Goal: Task Accomplishment & Management: Use online tool/utility

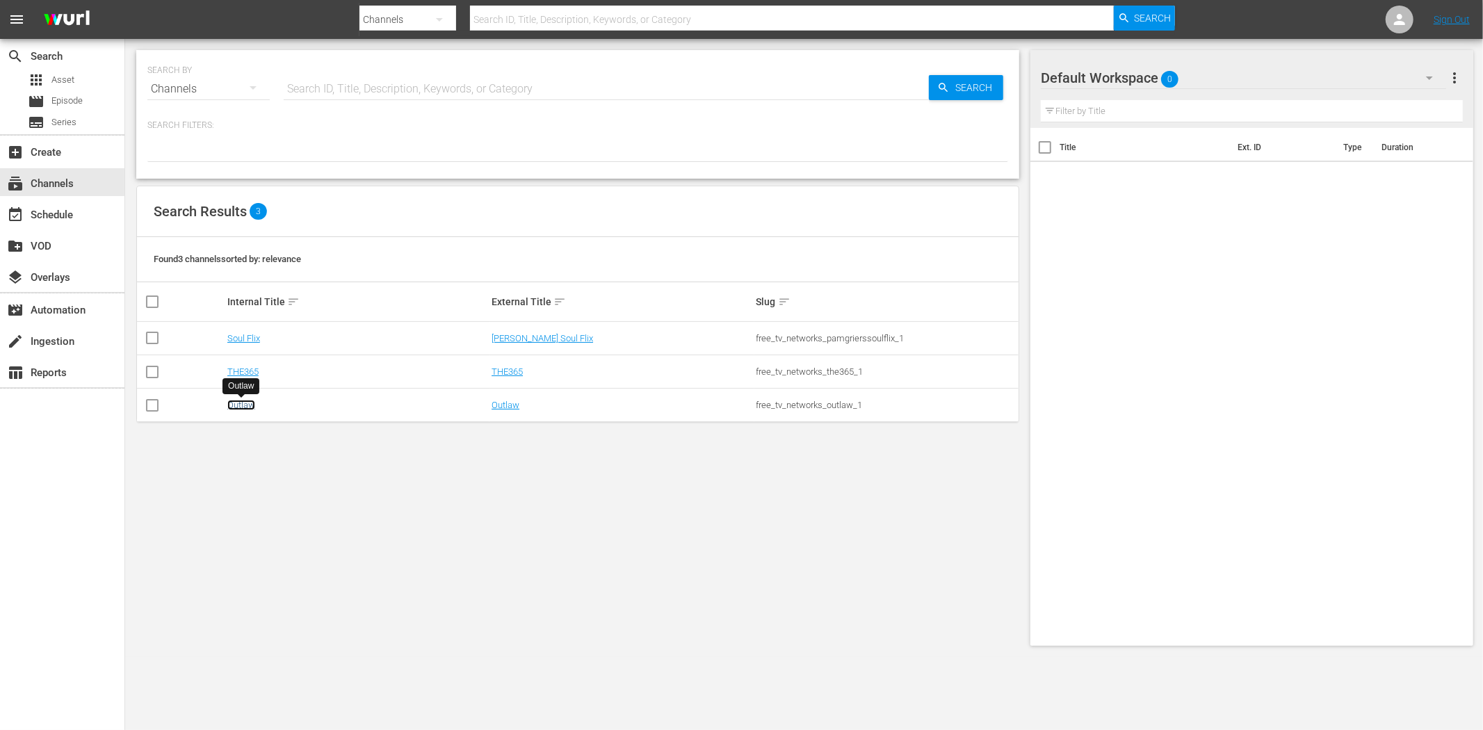
click at [245, 408] on link "Outlaw" at bounding box center [241, 405] width 28 height 10
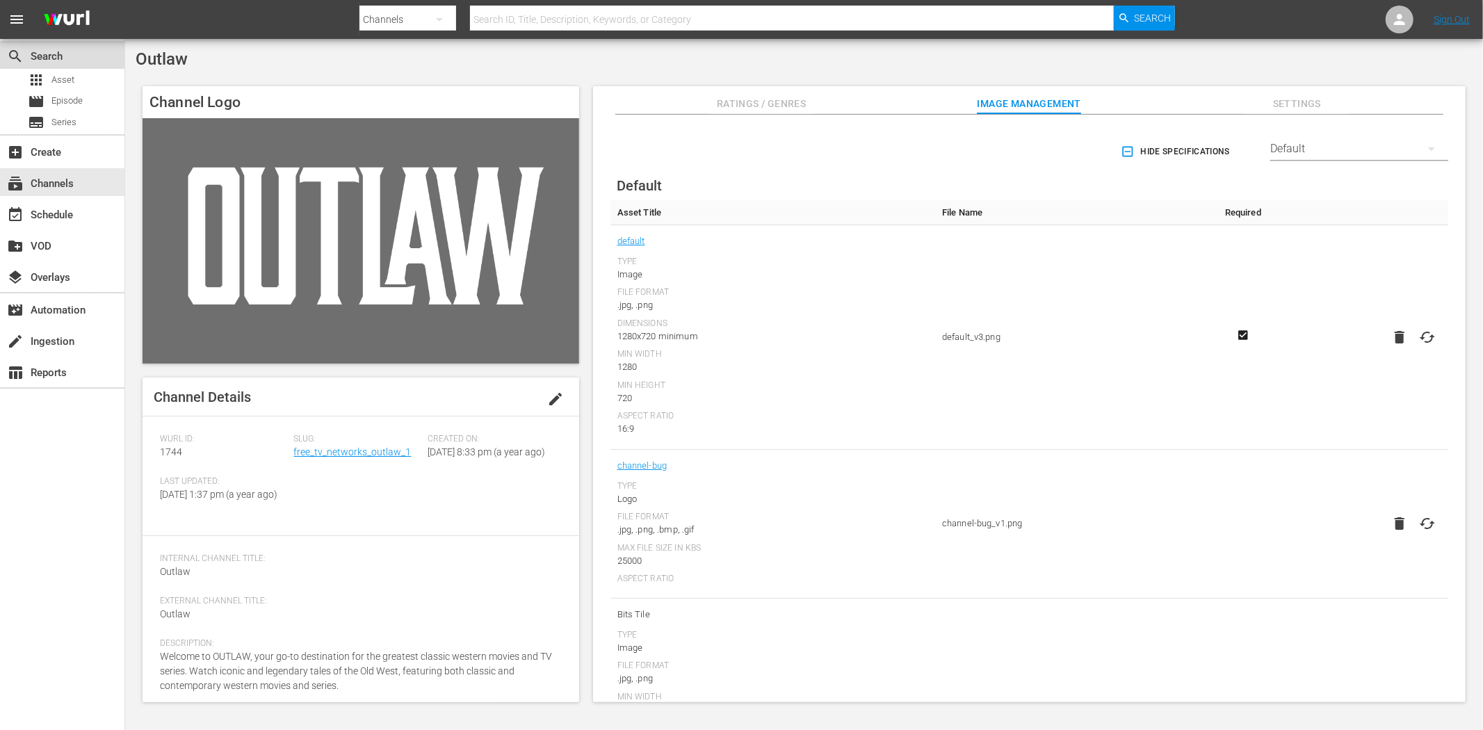
click at [78, 67] on div "search Search" at bounding box center [62, 55] width 124 height 28
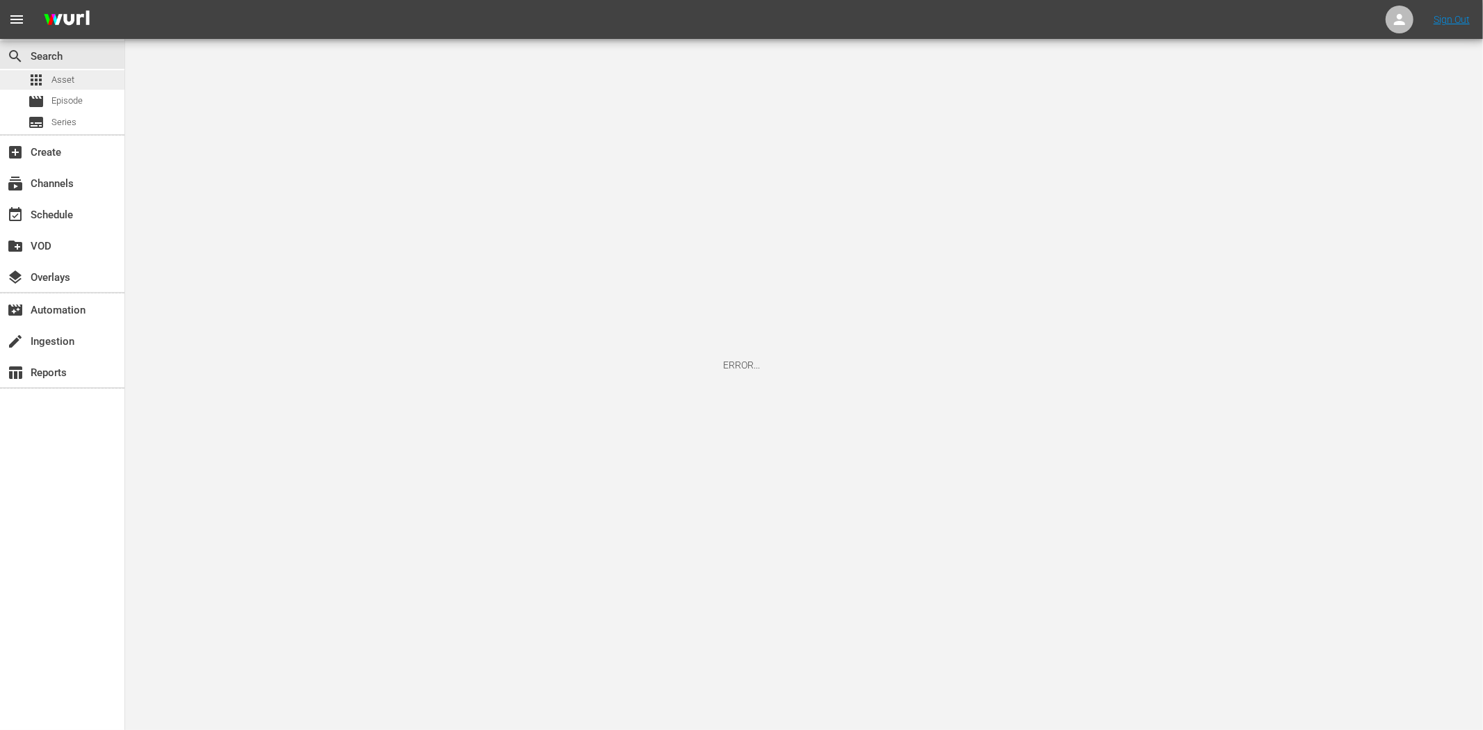
click at [66, 72] on div "apps Asset" at bounding box center [51, 79] width 47 height 19
click at [58, 105] on span "Episode" at bounding box center [66, 101] width 31 height 14
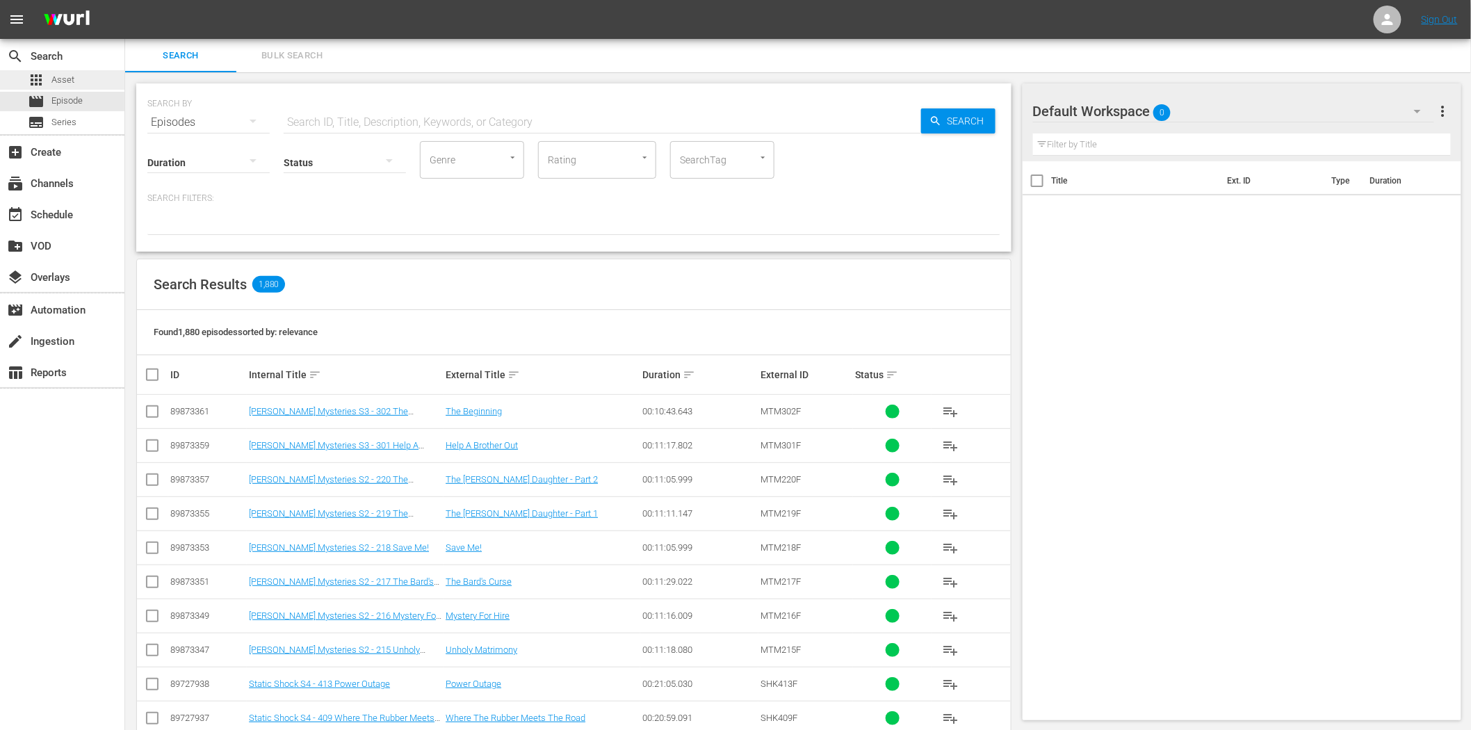
click at [56, 85] on span "Asset" at bounding box center [62, 80] width 23 height 14
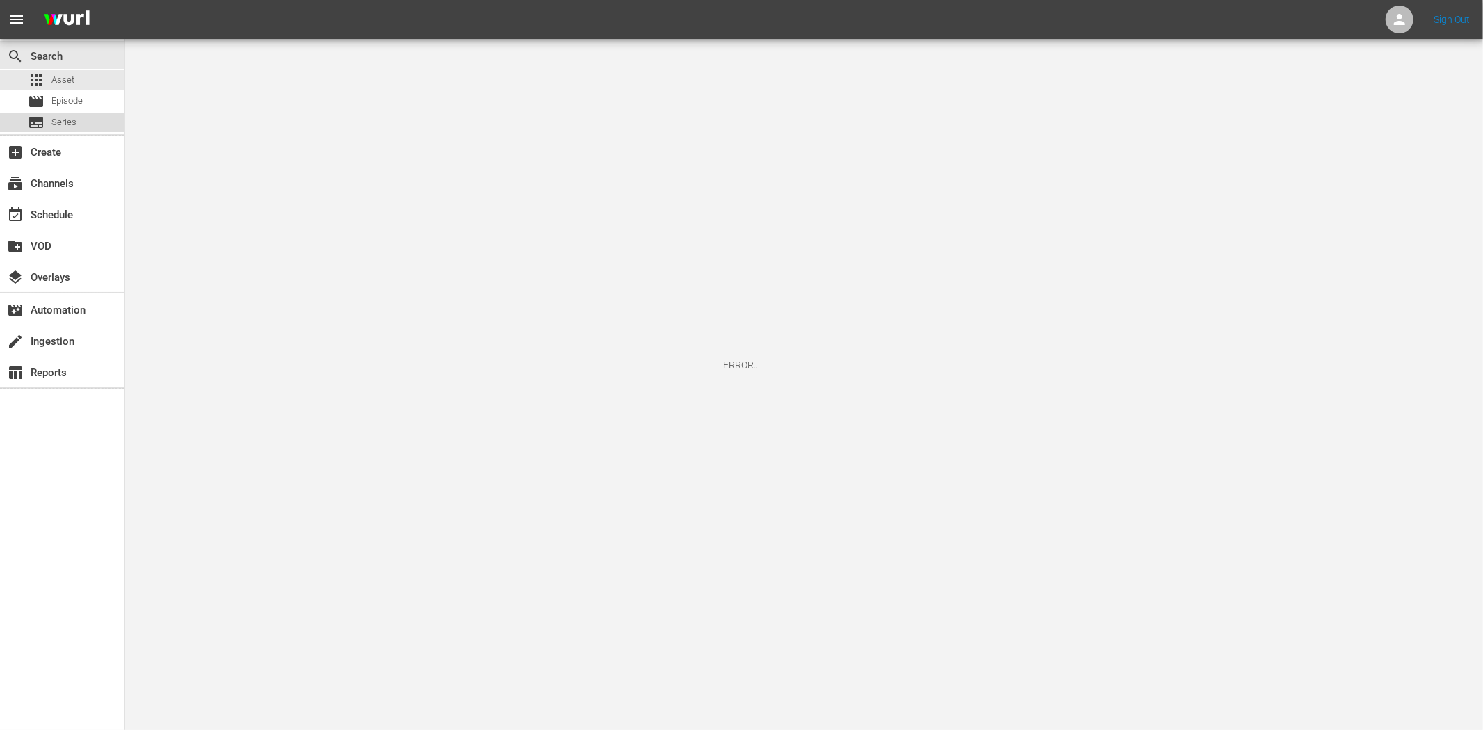
click at [74, 115] on span "Series" at bounding box center [63, 122] width 25 height 14
click at [72, 172] on div "subscriptions Channels" at bounding box center [62, 182] width 124 height 28
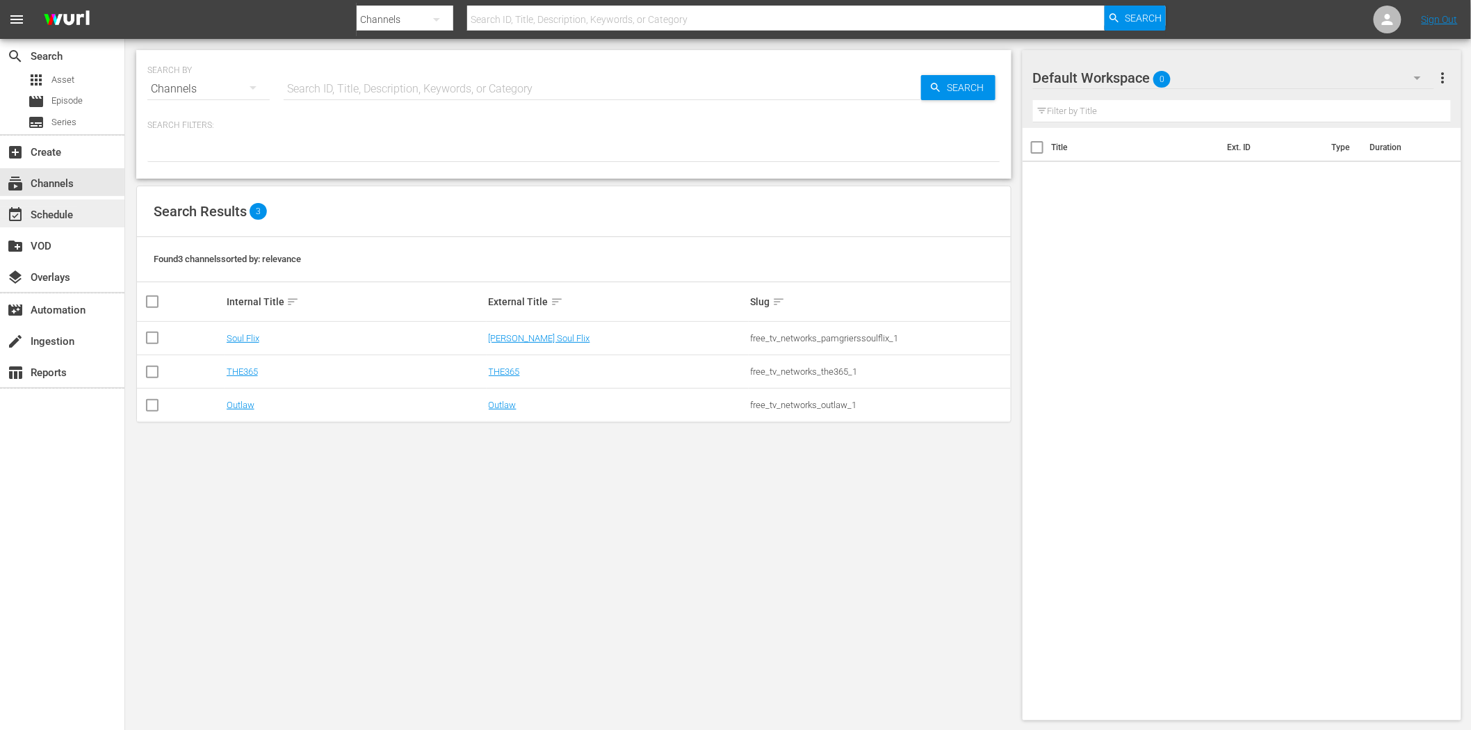
click at [61, 207] on div "event_available Schedule" at bounding box center [39, 212] width 78 height 13
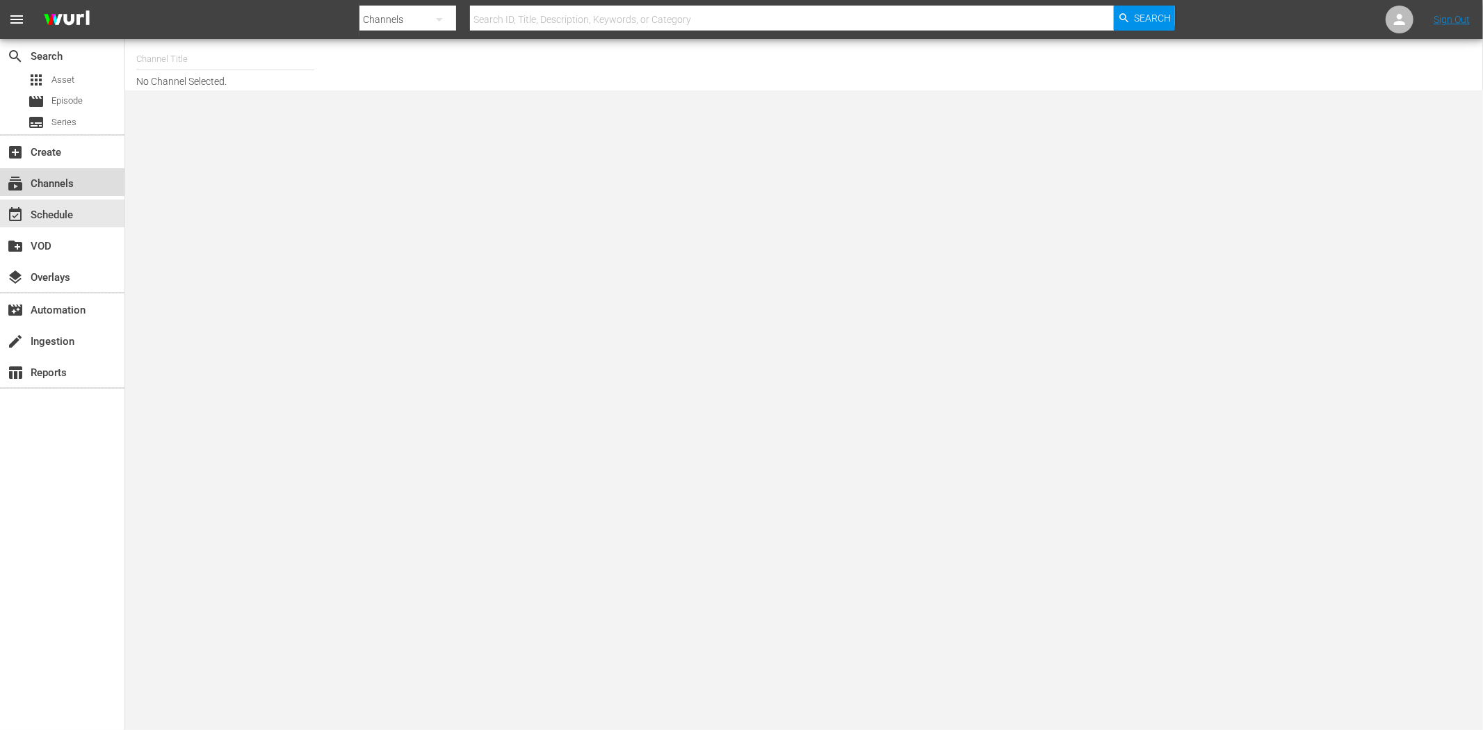
click at [86, 178] on div "subscriptions Channels" at bounding box center [62, 182] width 124 height 28
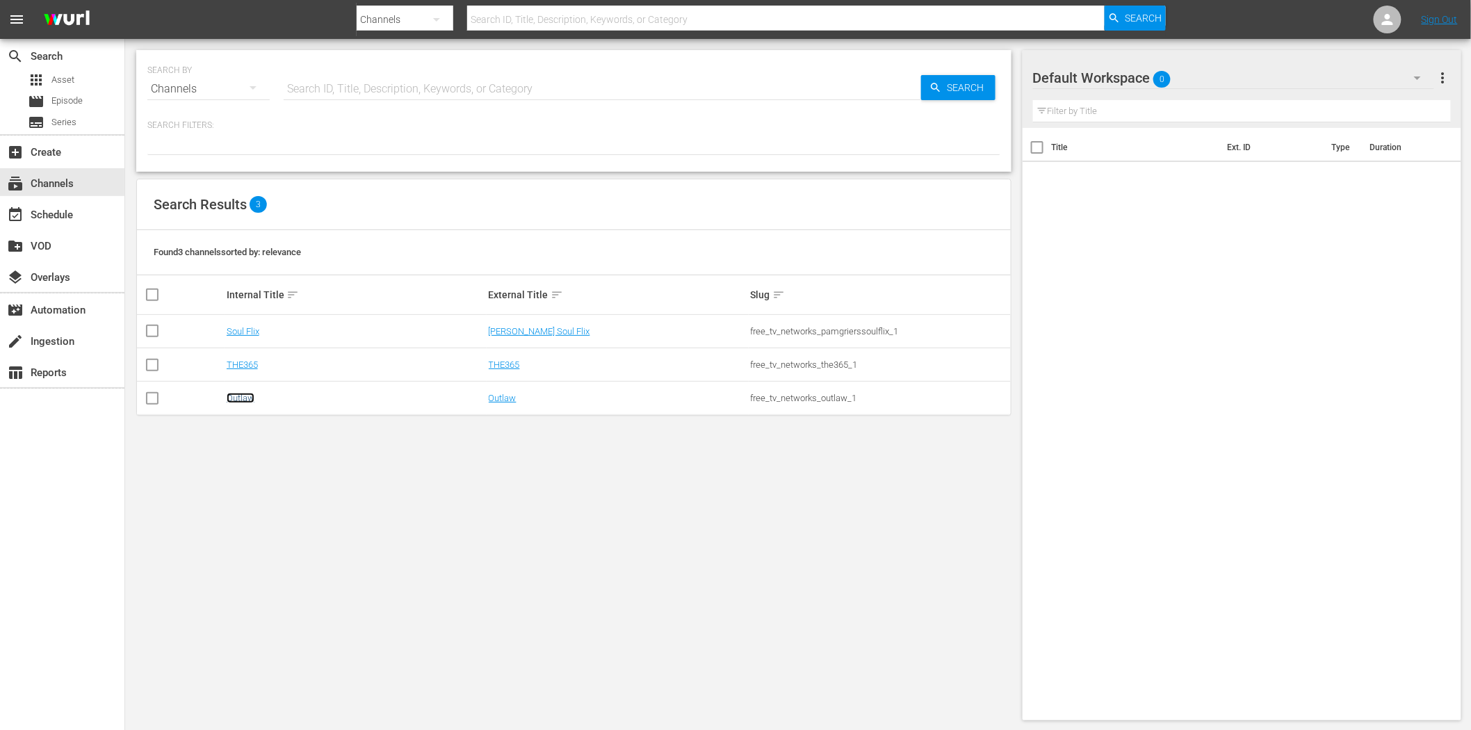
click at [242, 400] on link "Outlaw" at bounding box center [241, 398] width 28 height 10
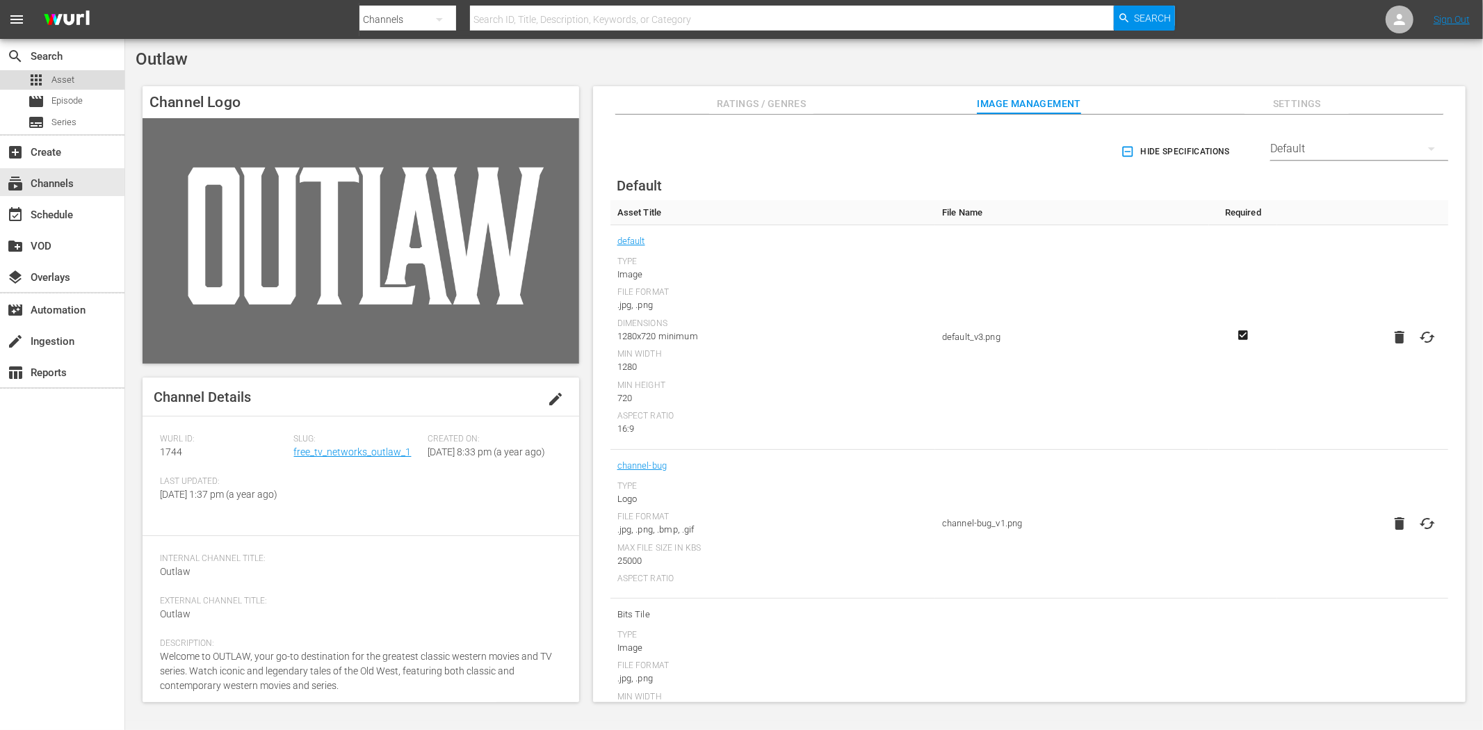
click at [93, 73] on div "apps Asset" at bounding box center [62, 79] width 124 height 19
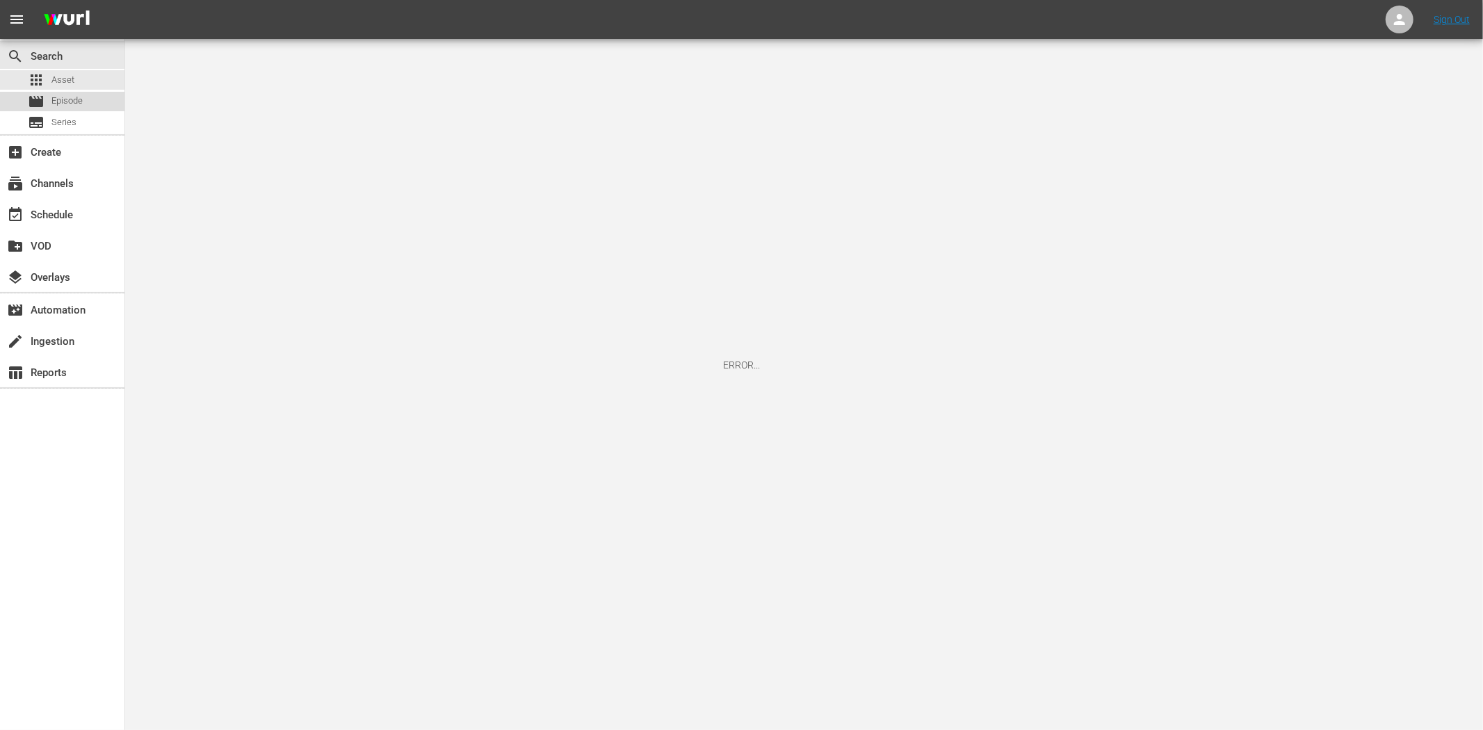
click at [80, 100] on span "Episode" at bounding box center [66, 101] width 31 height 14
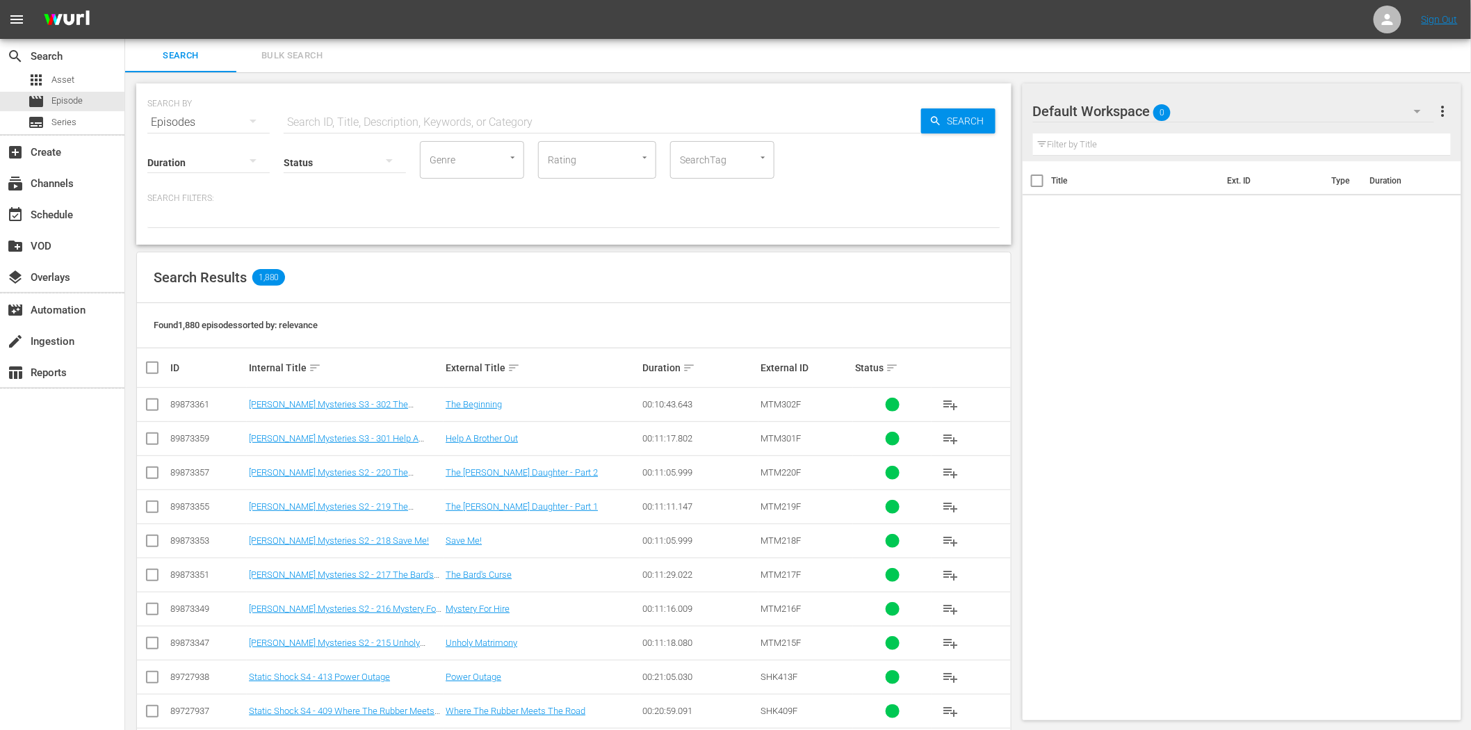
click at [387, 115] on input "text" at bounding box center [603, 122] width 638 height 33
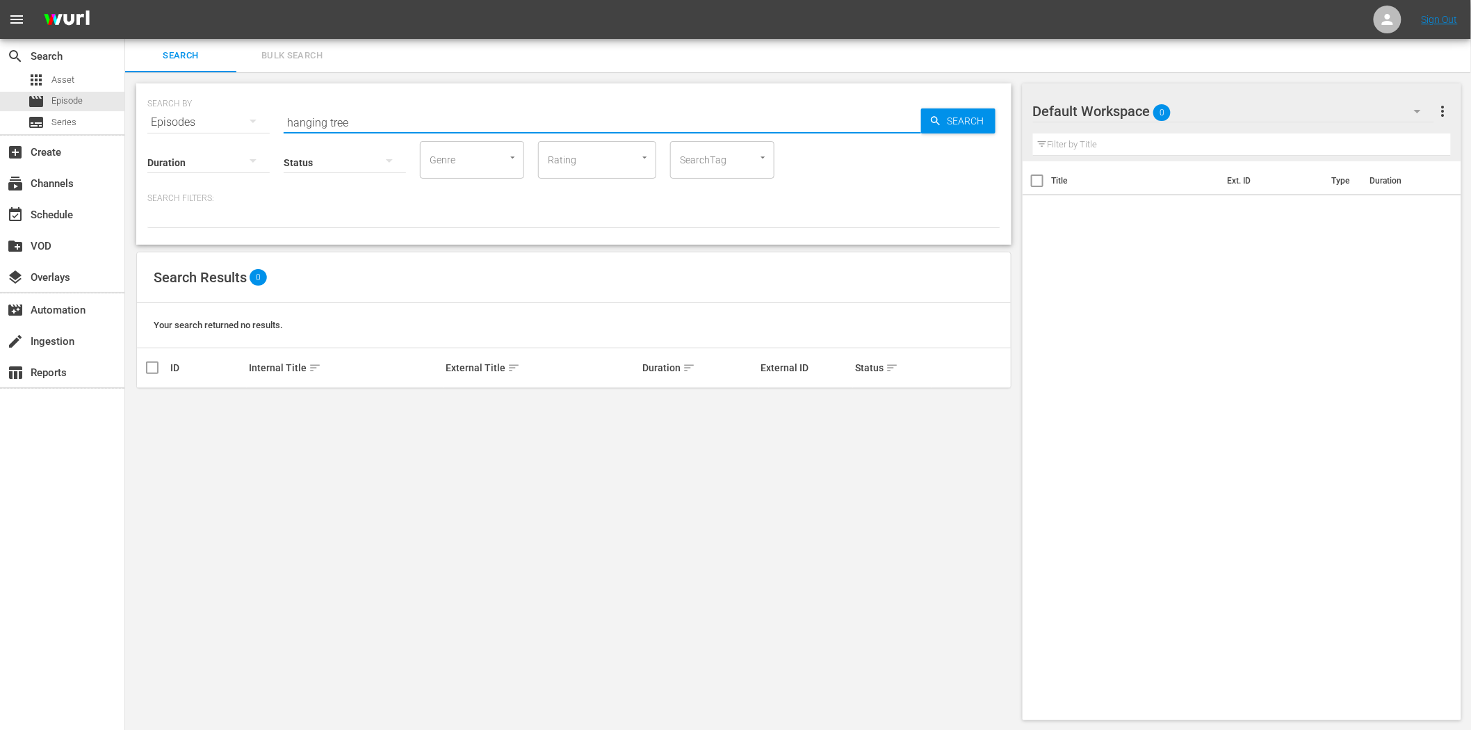
type input "hanging tree"
click at [245, 114] on icon "button" at bounding box center [253, 121] width 17 height 17
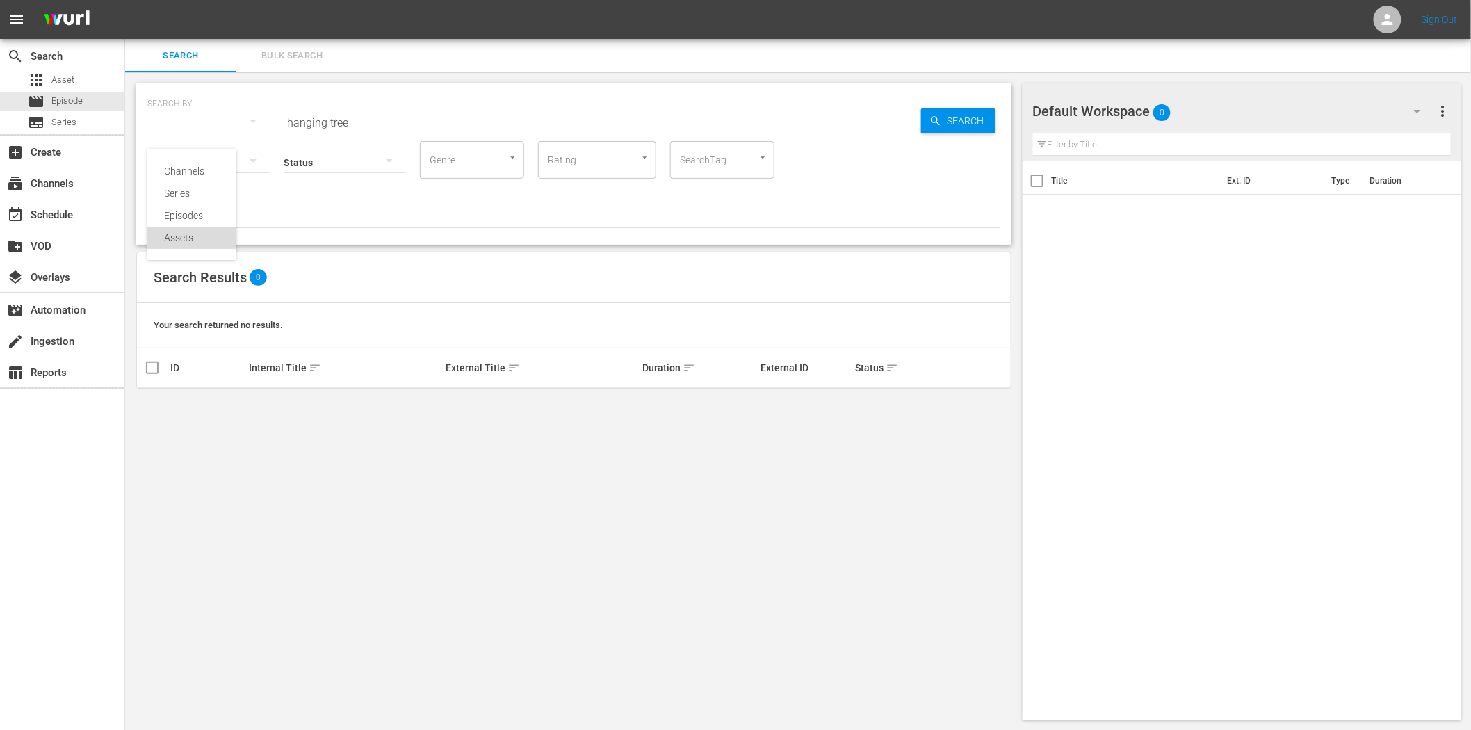
click at [206, 238] on div "Assets" at bounding box center [192, 238] width 56 height 22
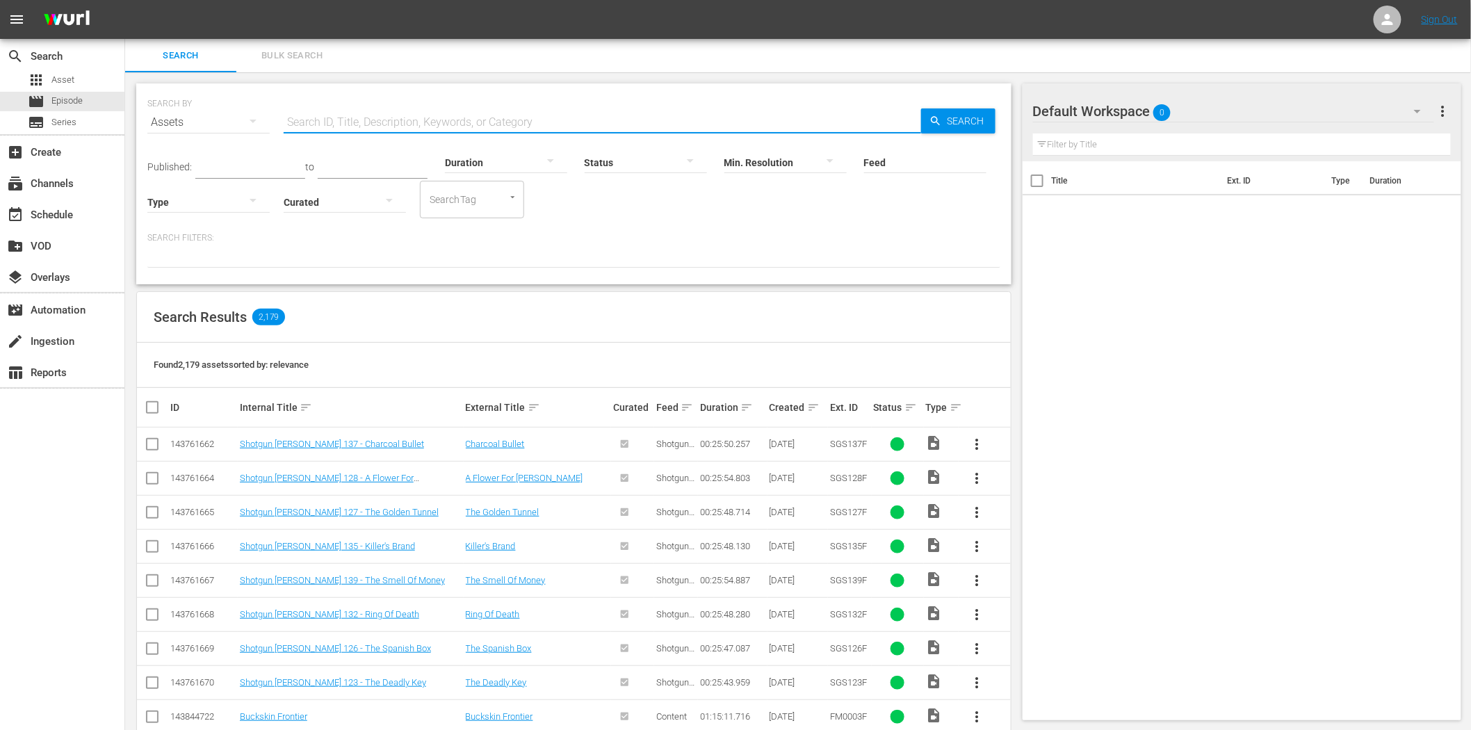
click at [457, 112] on input "text" at bounding box center [603, 122] width 638 height 33
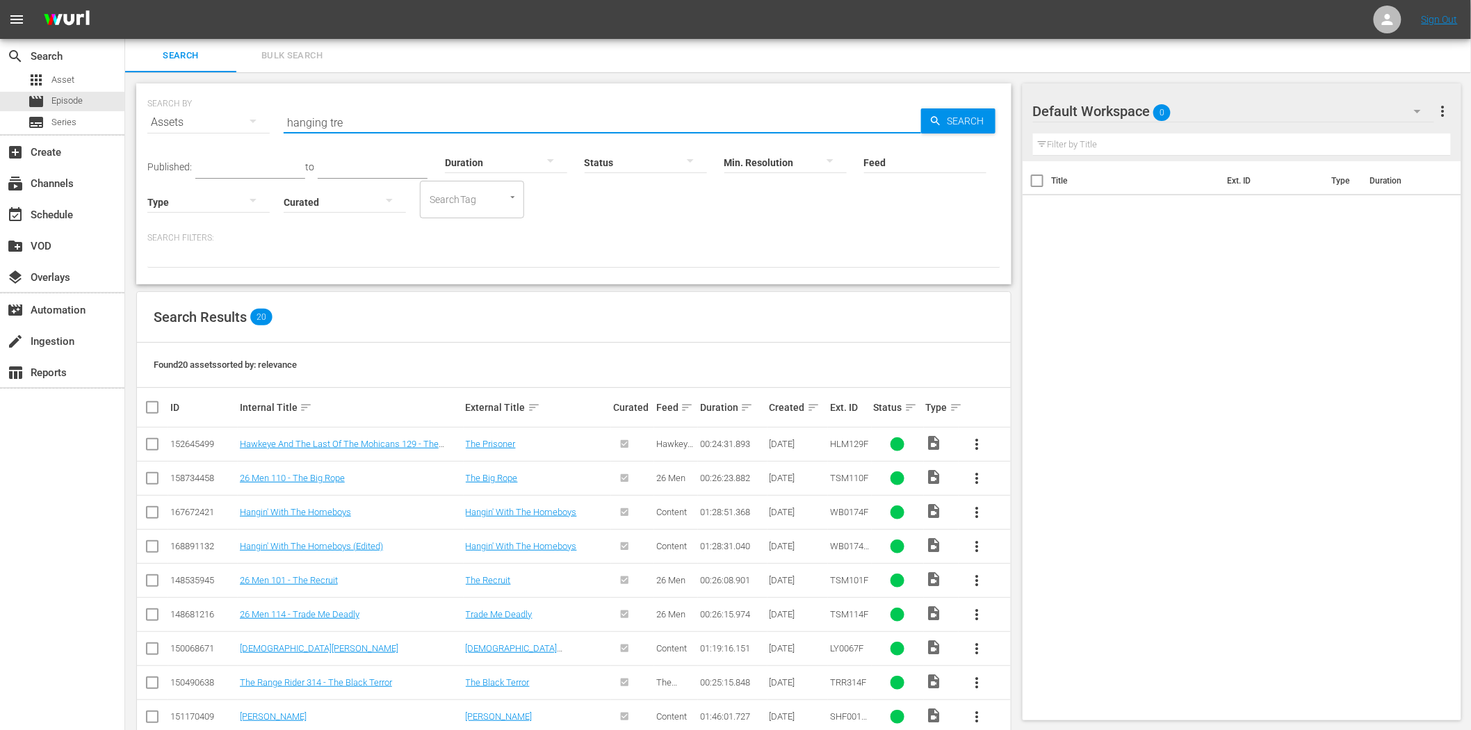
type input "hanging tree"
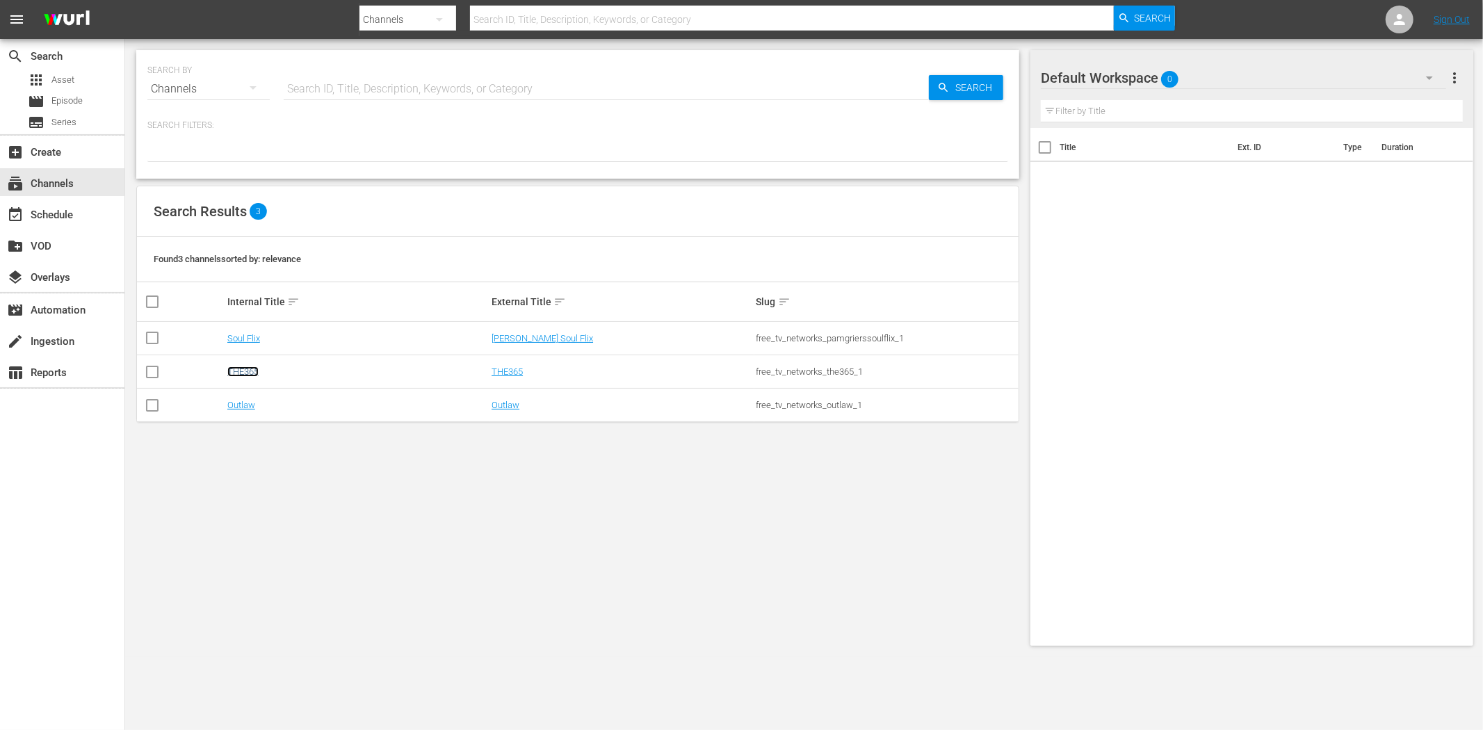
click at [250, 370] on link "THE365" at bounding box center [242, 371] width 31 height 10
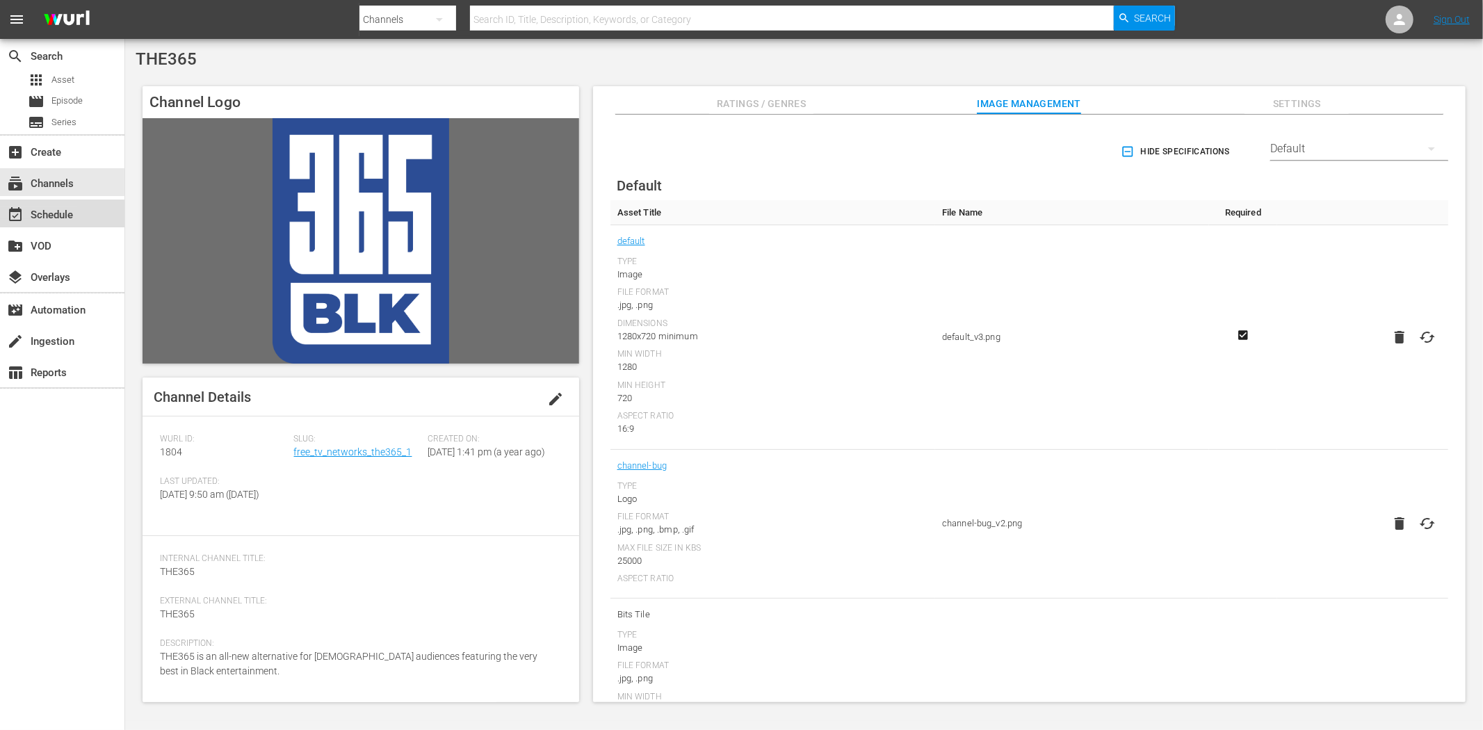
click at [56, 218] on div "event_available Schedule" at bounding box center [39, 212] width 78 height 13
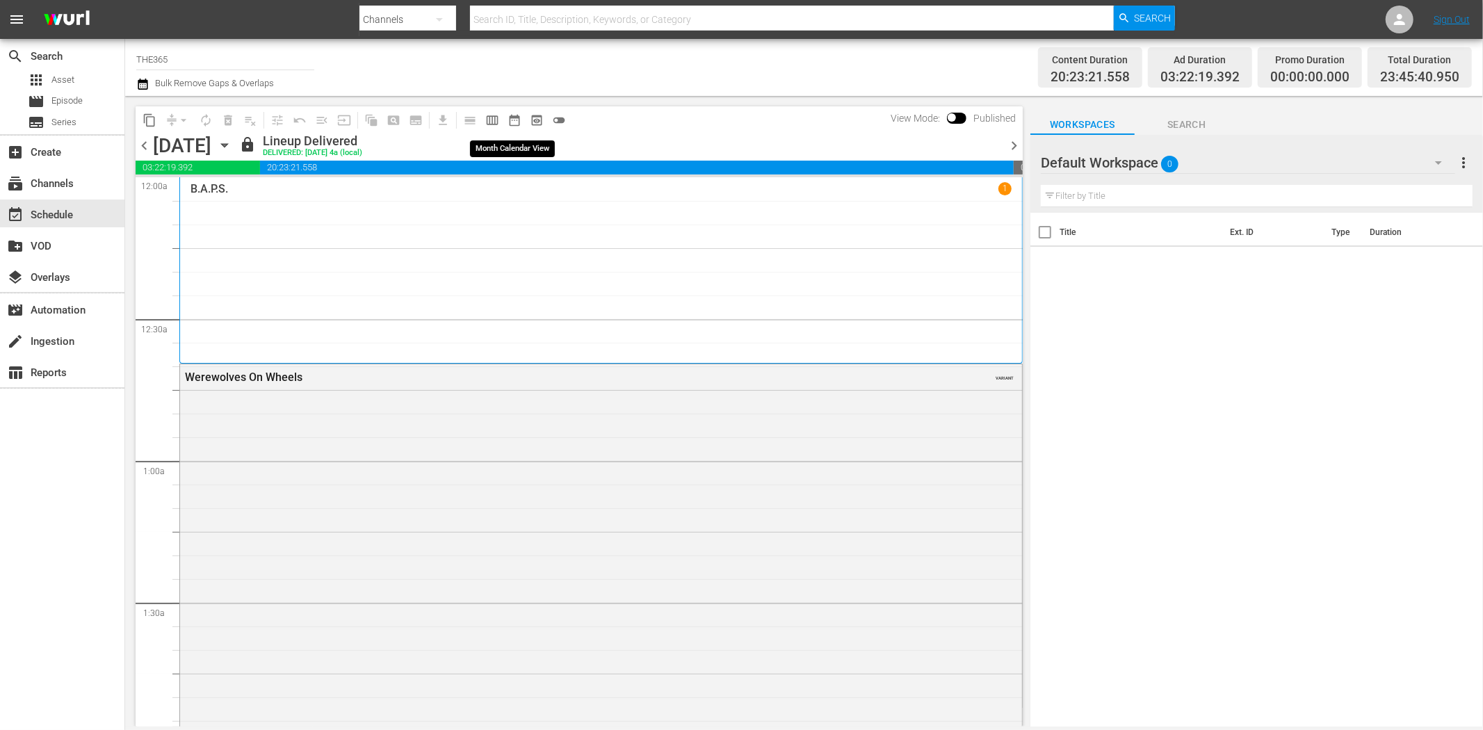
click at [511, 115] on span "date_range_outlined" at bounding box center [515, 120] width 14 height 14
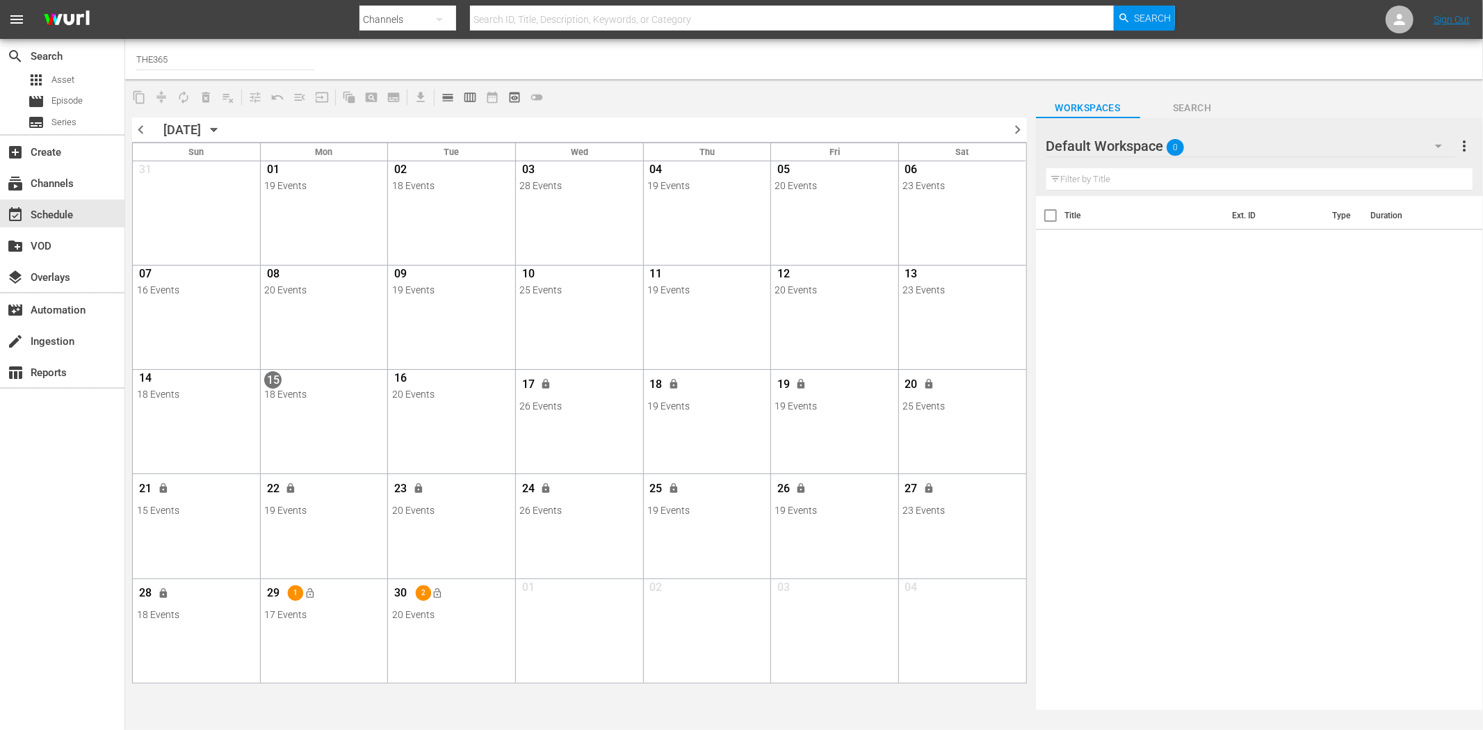
click at [364, 599] on div "29 1 lock_open" at bounding box center [323, 595] width 119 height 29
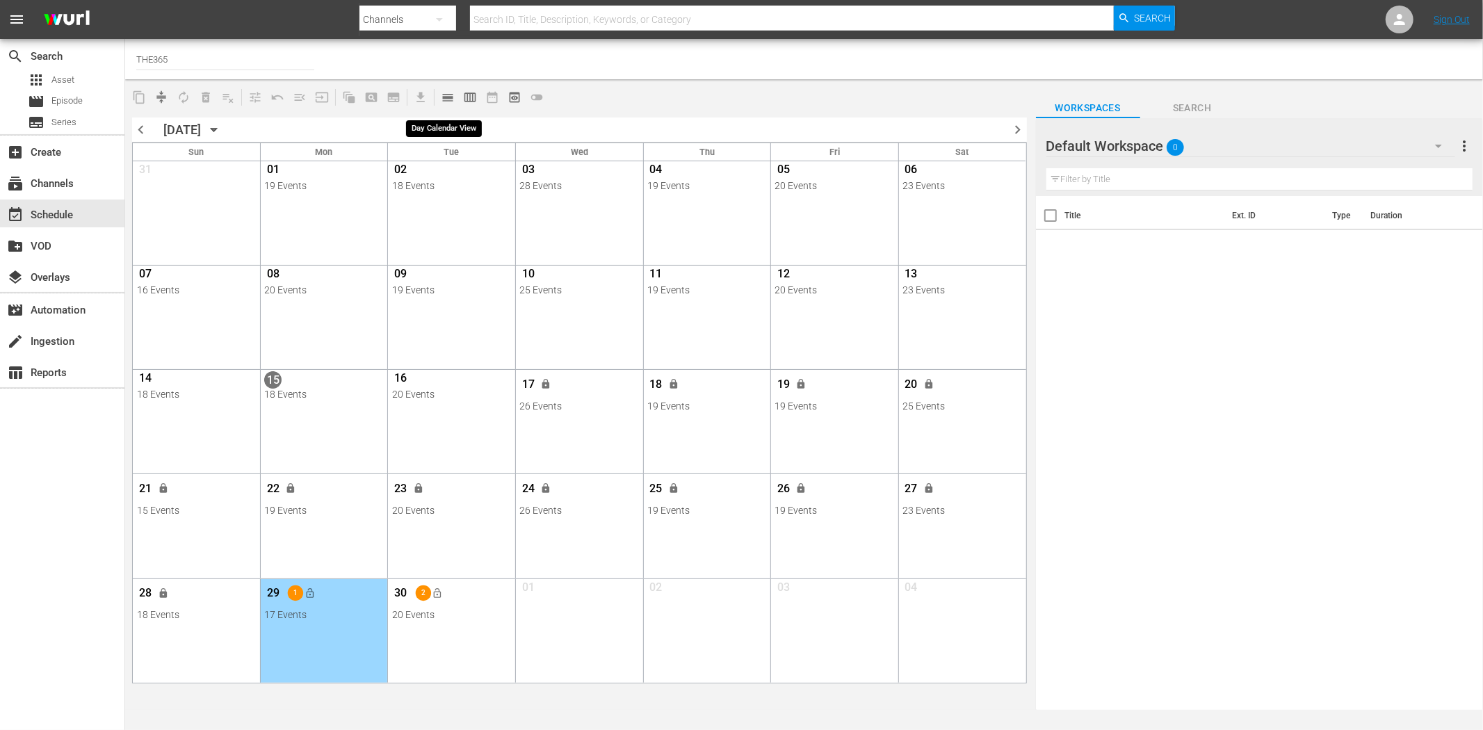
click at [450, 94] on span "calendar_view_day_outlined" at bounding box center [448, 97] width 14 height 14
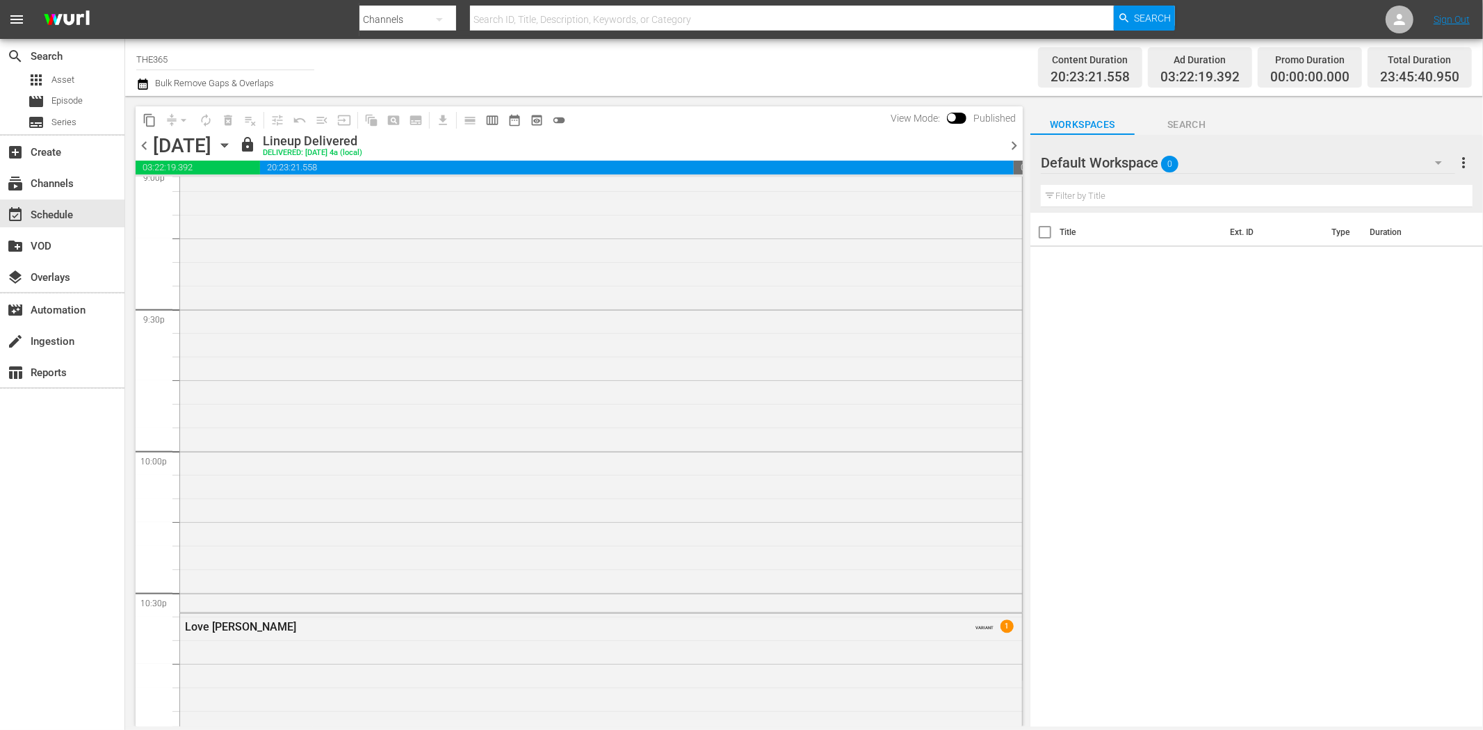
scroll to position [6377, 0]
click at [232, 140] on icon "button" at bounding box center [224, 145] width 15 height 15
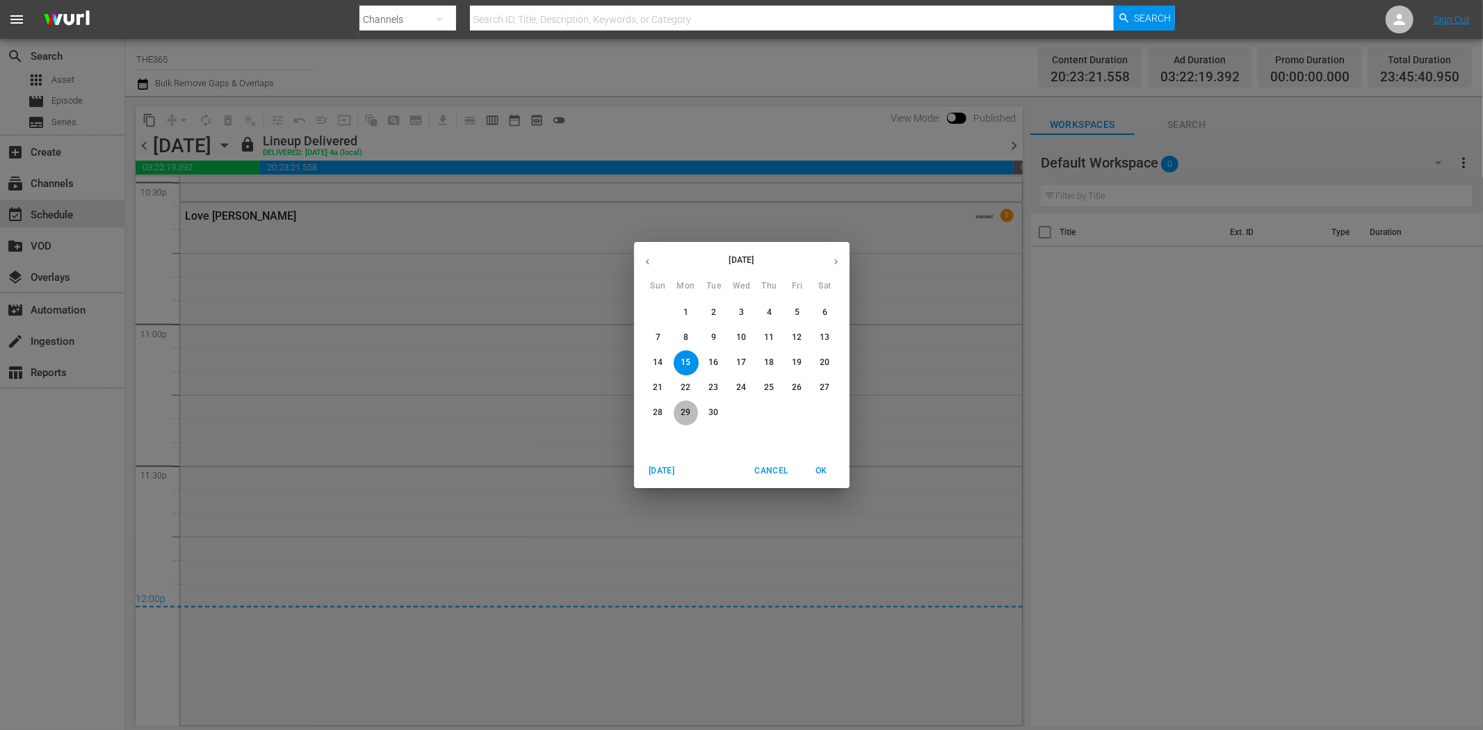
click at [681, 408] on p "29" at bounding box center [686, 413] width 10 height 12
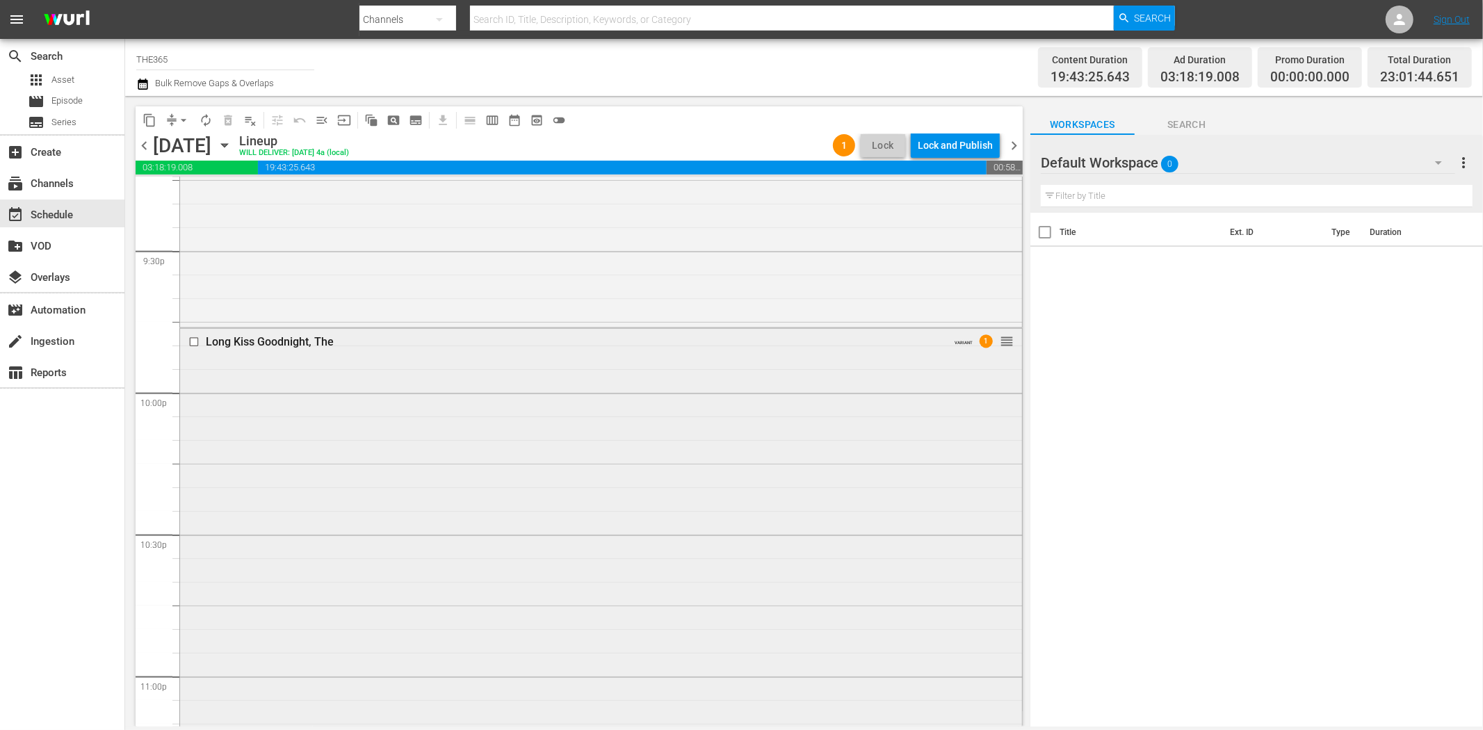
scroll to position [6049, 0]
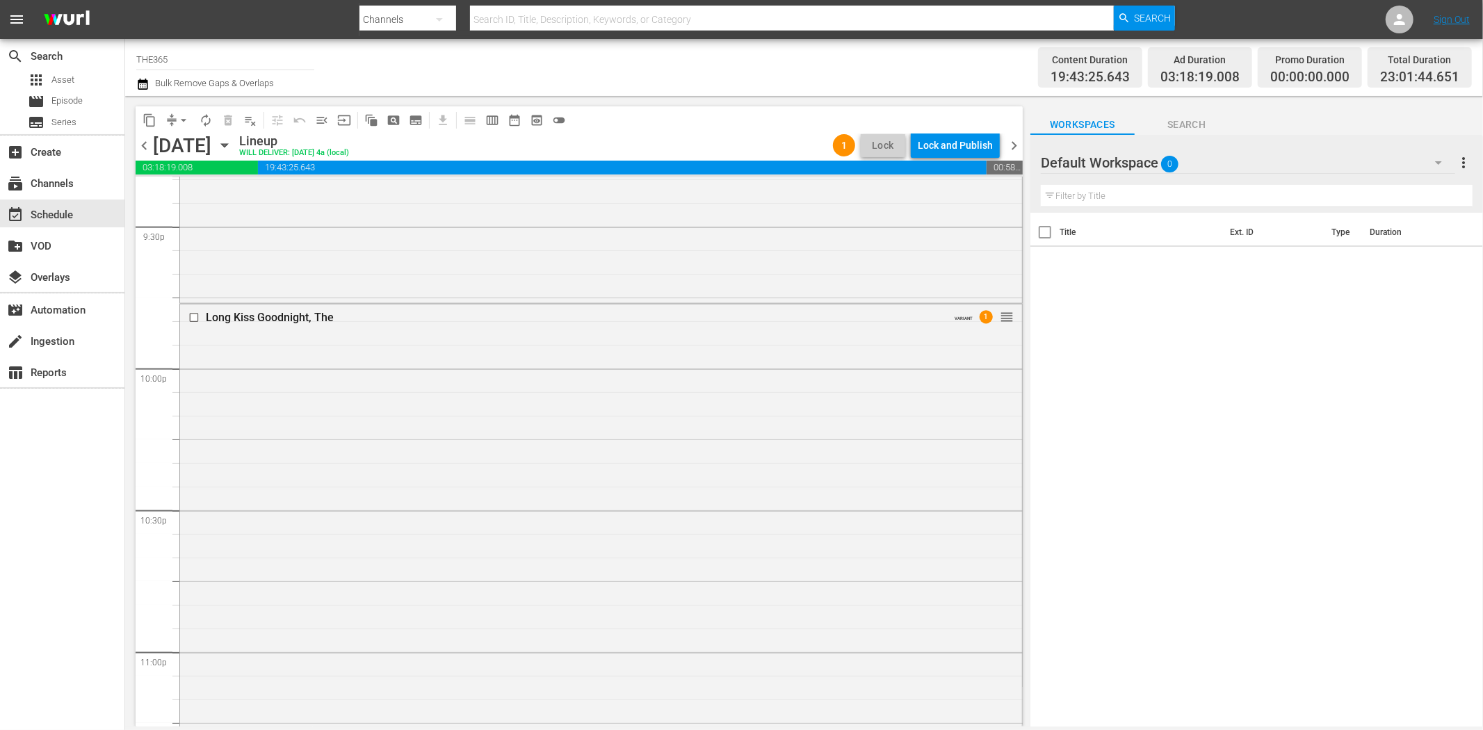
click at [564, 122] on span "toggle_off" at bounding box center [559, 120] width 14 height 14
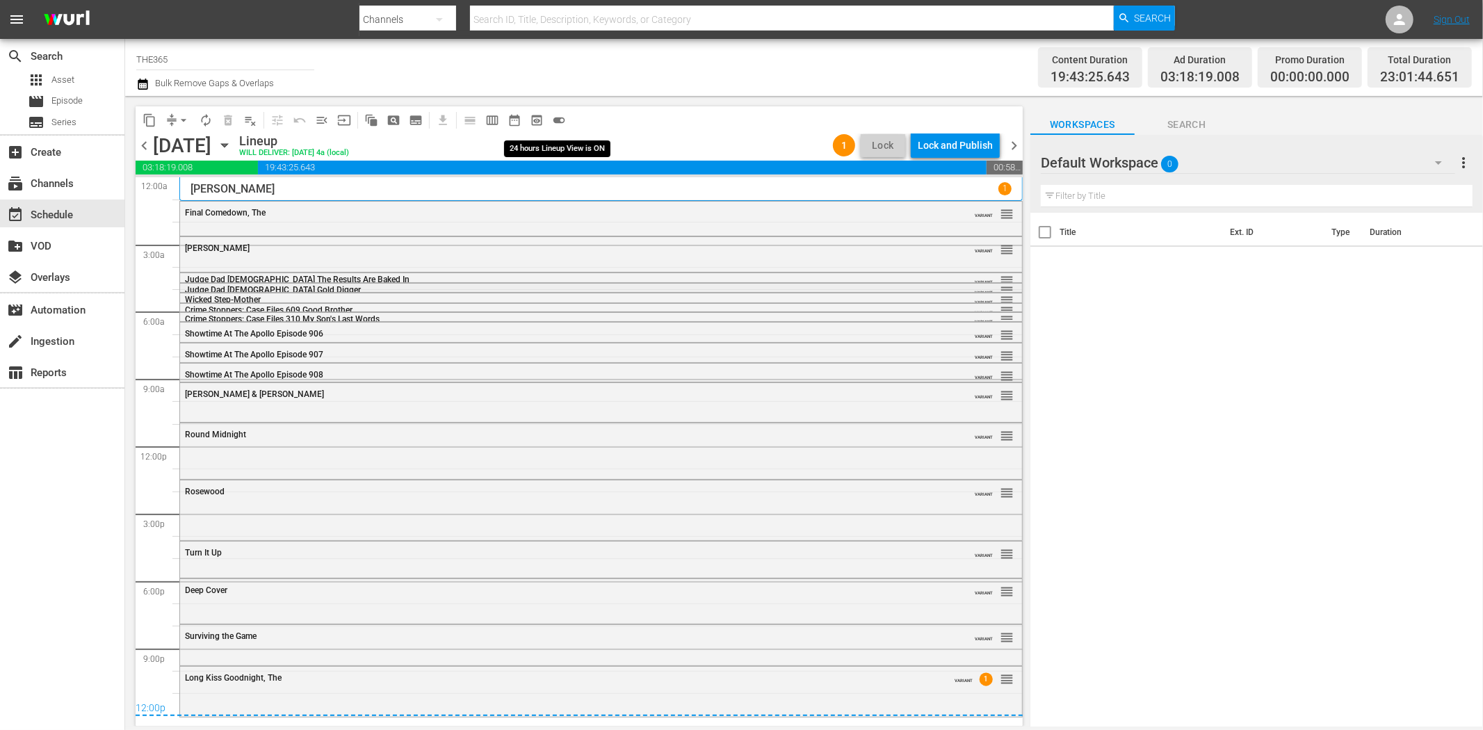
scroll to position [0, 0]
click at [686, 655] on div "Long Kiss Goodnight, The" at bounding box center [563, 677] width 756 height 11
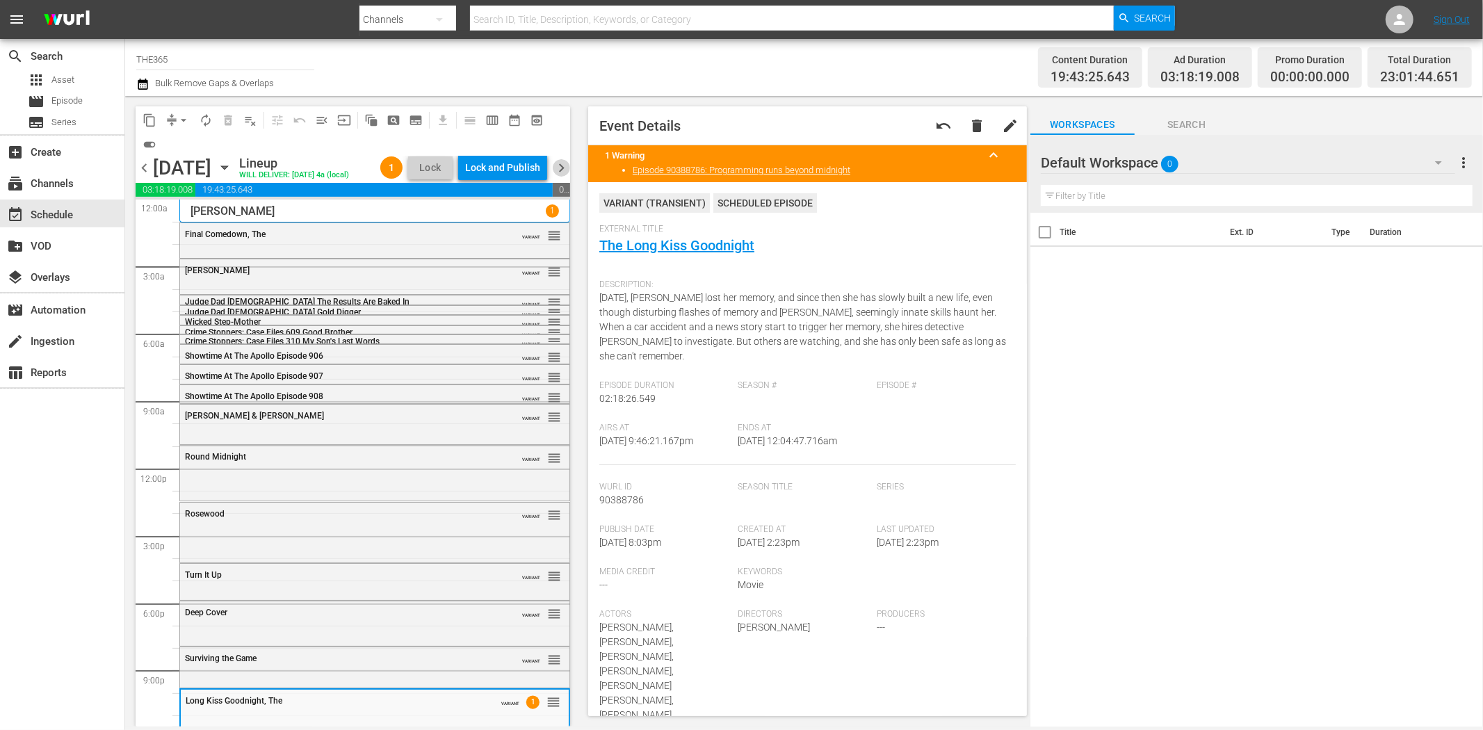
click at [567, 176] on span "chevron_right" at bounding box center [561, 167] width 17 height 17
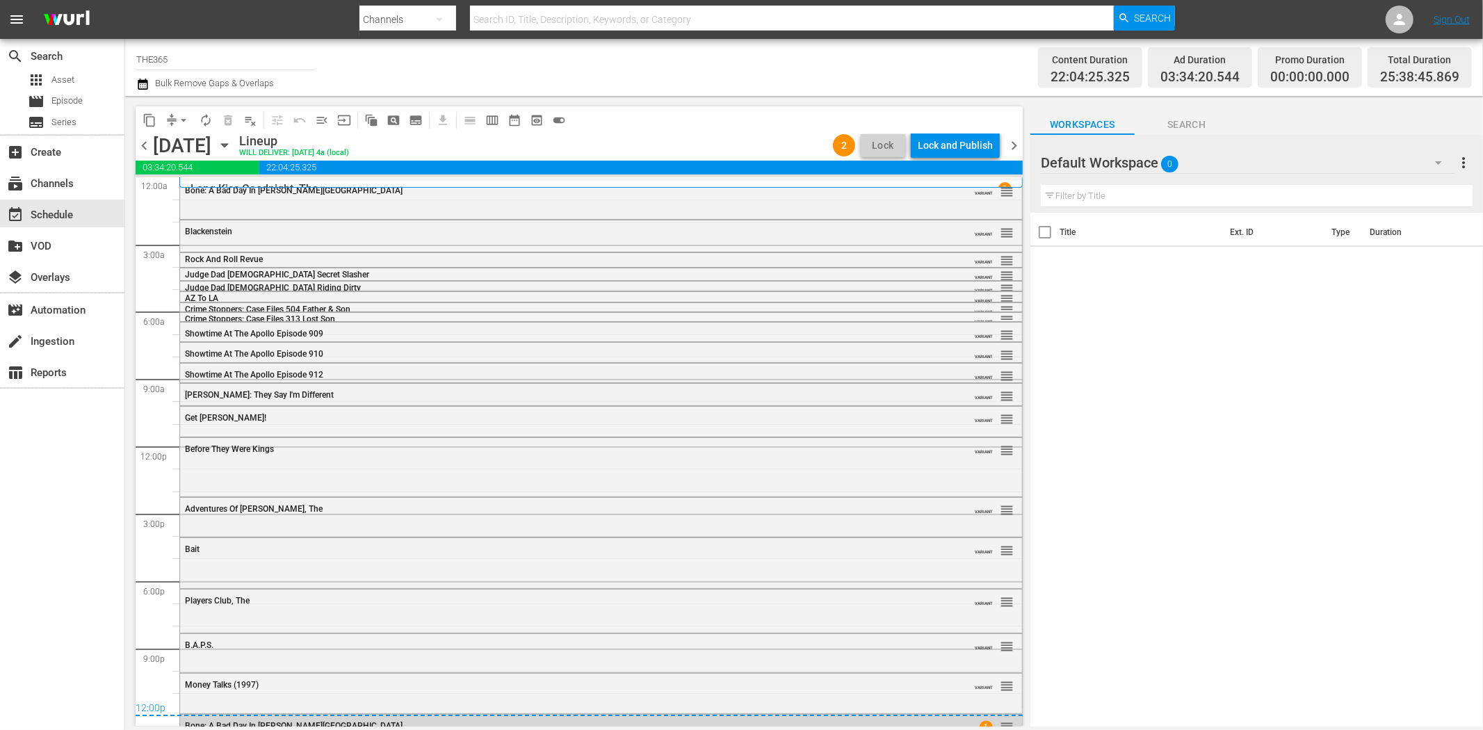
click at [145, 149] on span "chevron_left" at bounding box center [144, 145] width 17 height 17
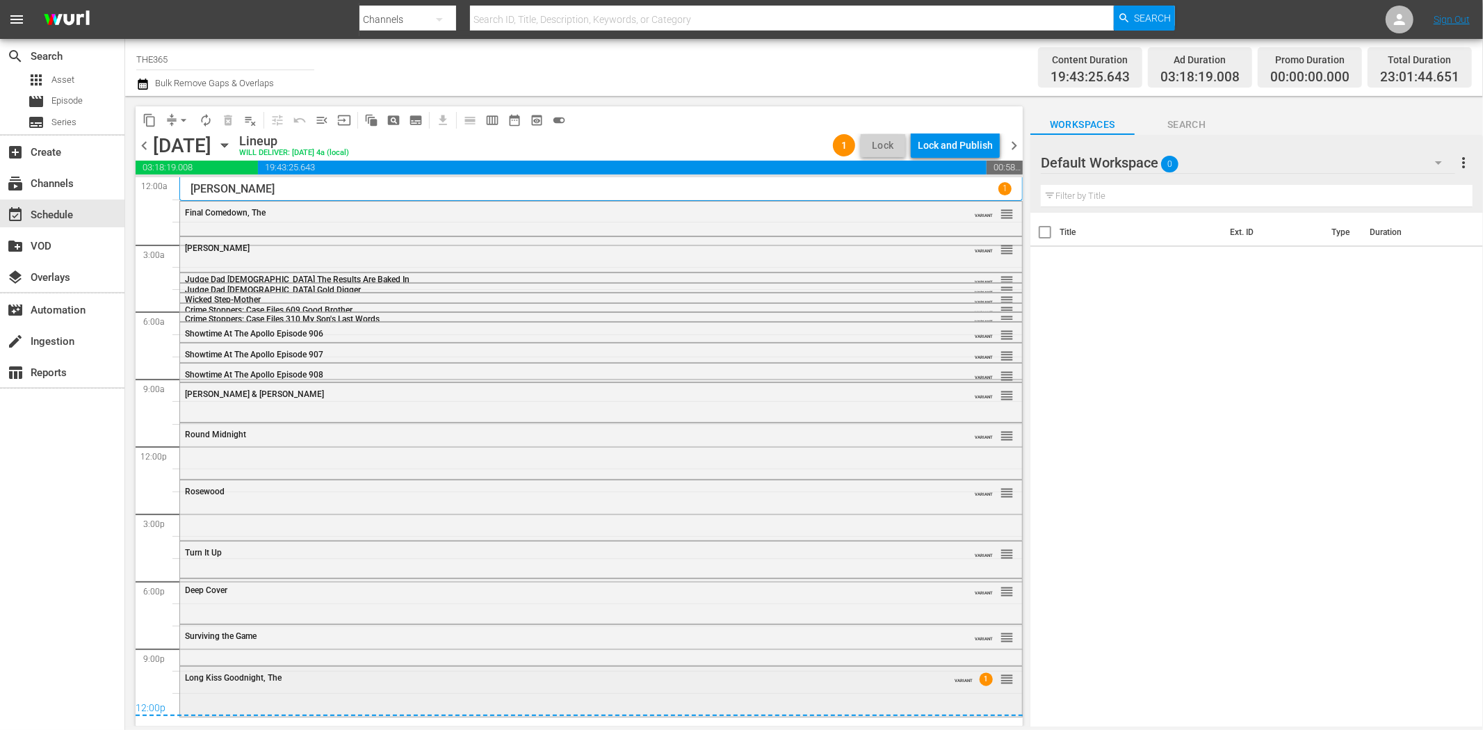
click at [332, 655] on div "Long Kiss Goodnight, The" at bounding box center [563, 678] width 756 height 10
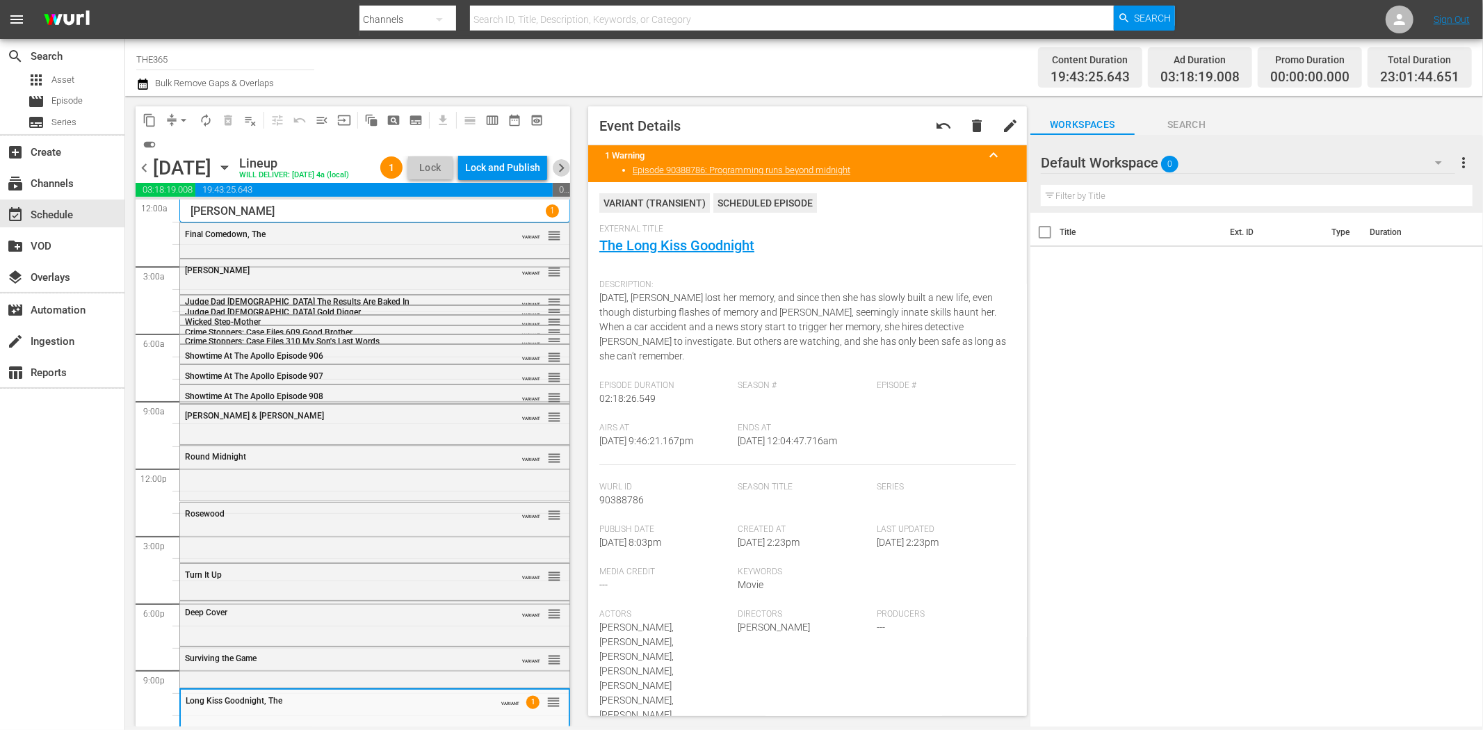
click at [557, 177] on span "chevron_right" at bounding box center [561, 167] width 17 height 17
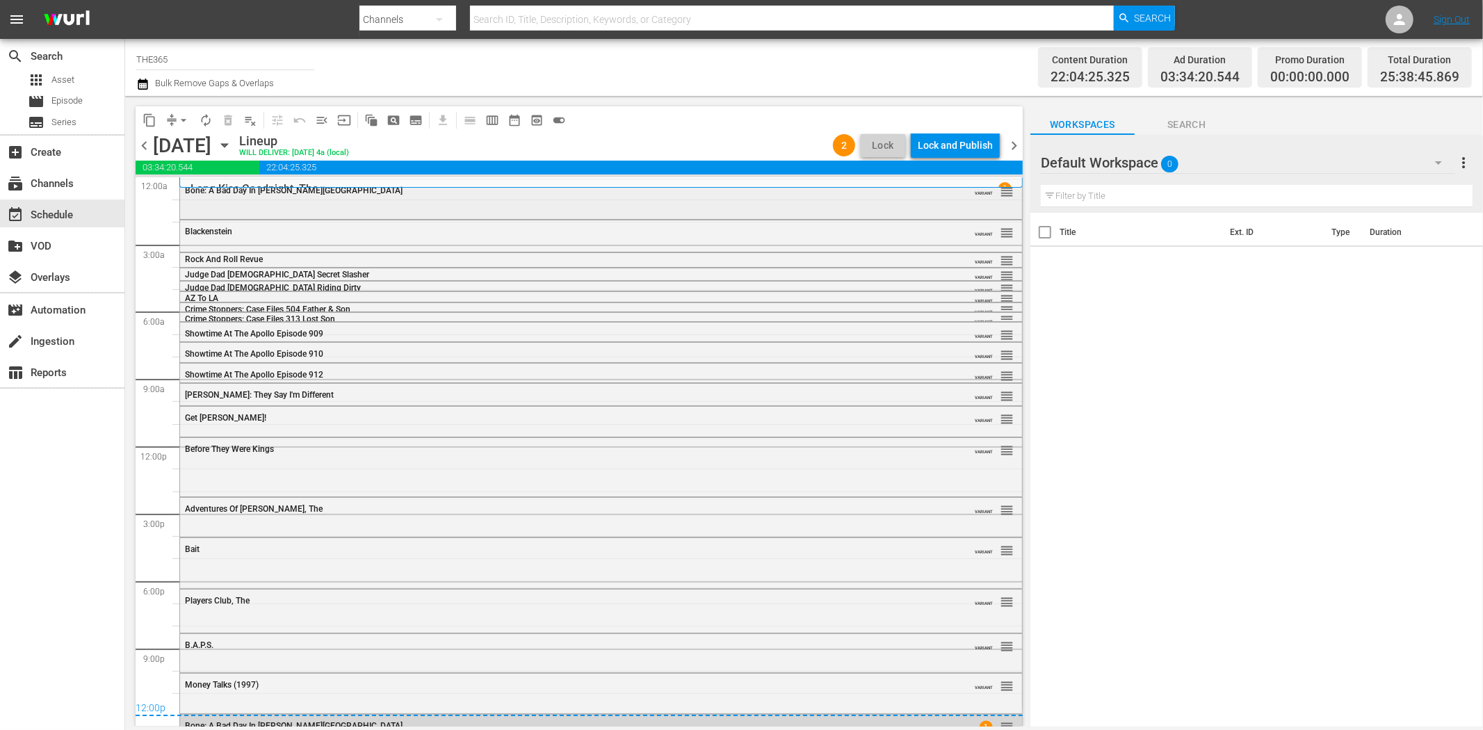
click at [463, 198] on div "Bone: A Bad Day In Beverly Hills VARIANT reorder" at bounding box center [601, 191] width 842 height 24
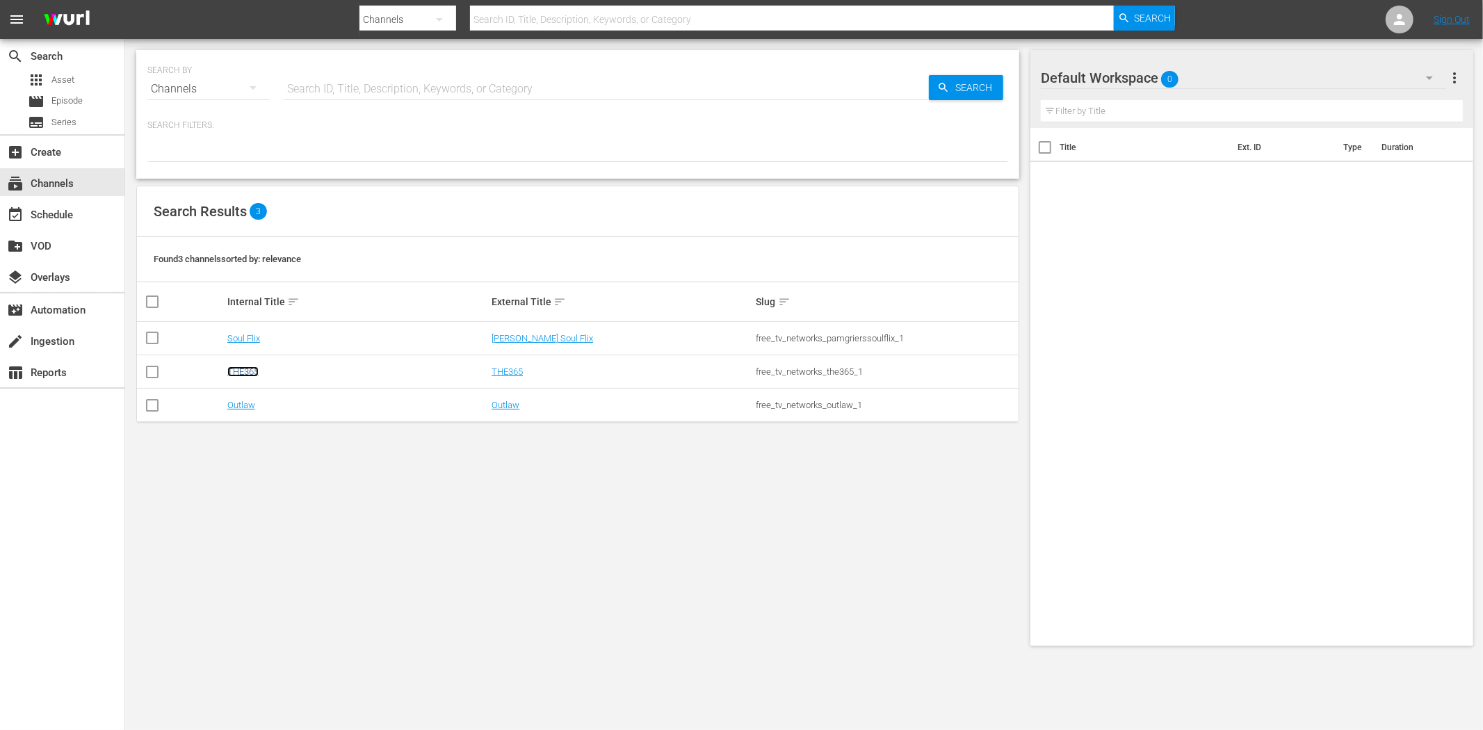
click at [253, 372] on link "THE365" at bounding box center [242, 371] width 31 height 10
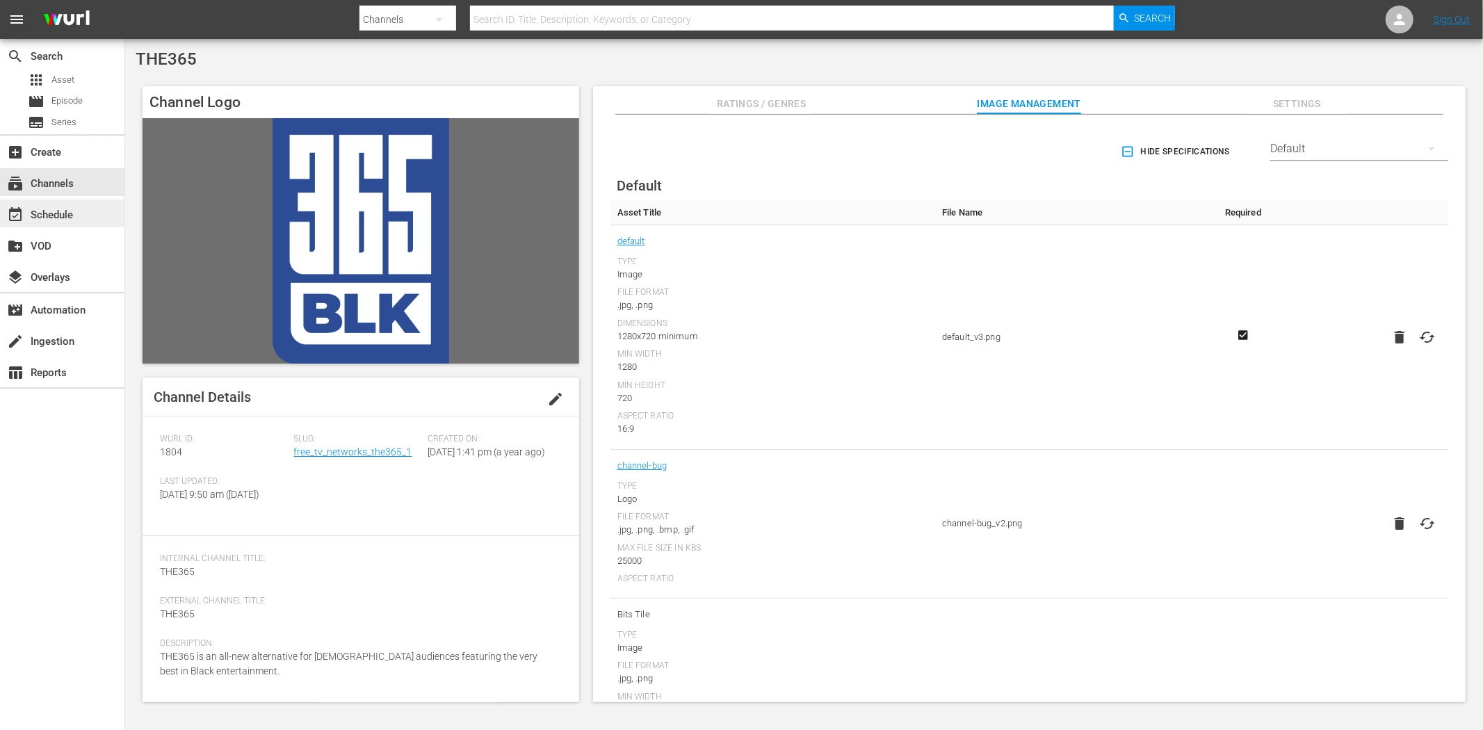
click at [80, 220] on div "event_available Schedule" at bounding box center [62, 214] width 124 height 28
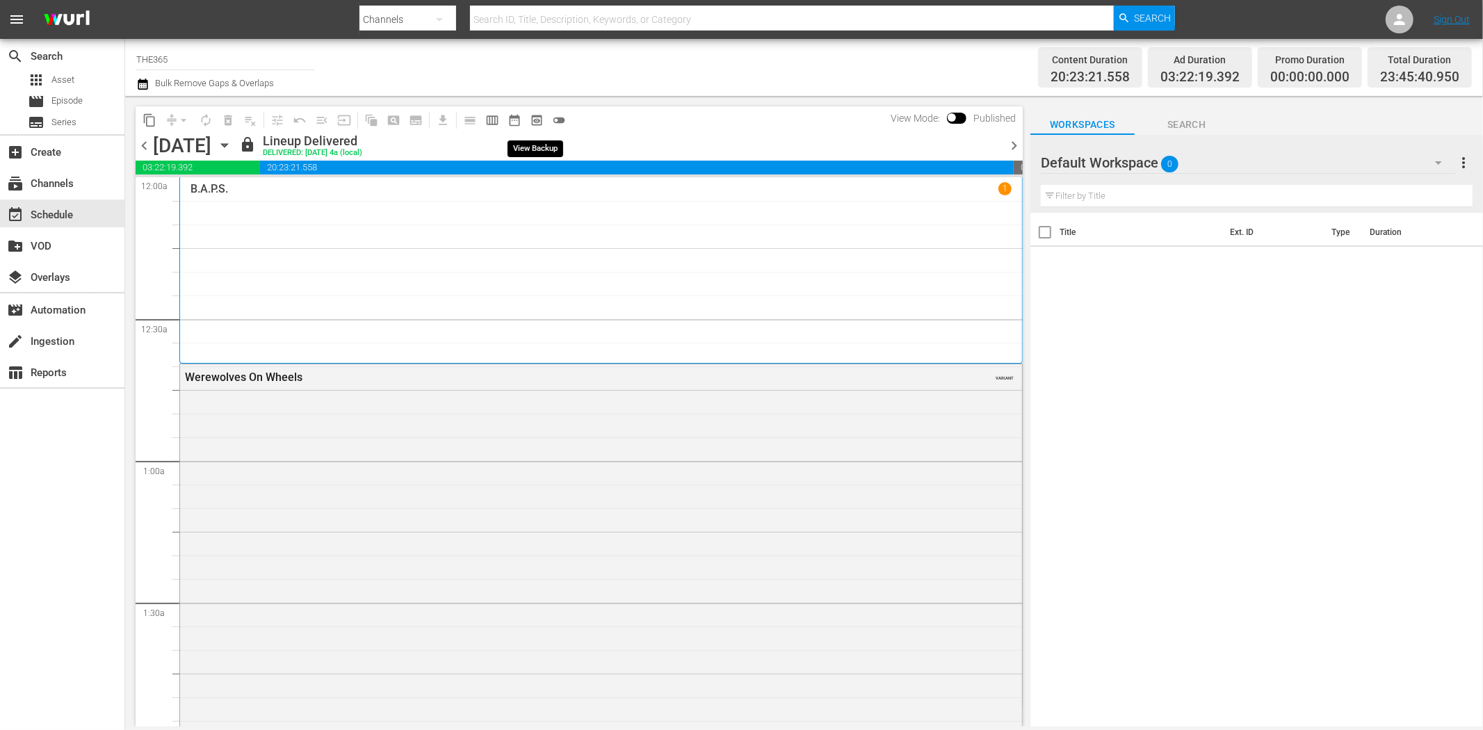
click at [531, 122] on span "preview_outlined" at bounding box center [537, 120] width 14 height 14
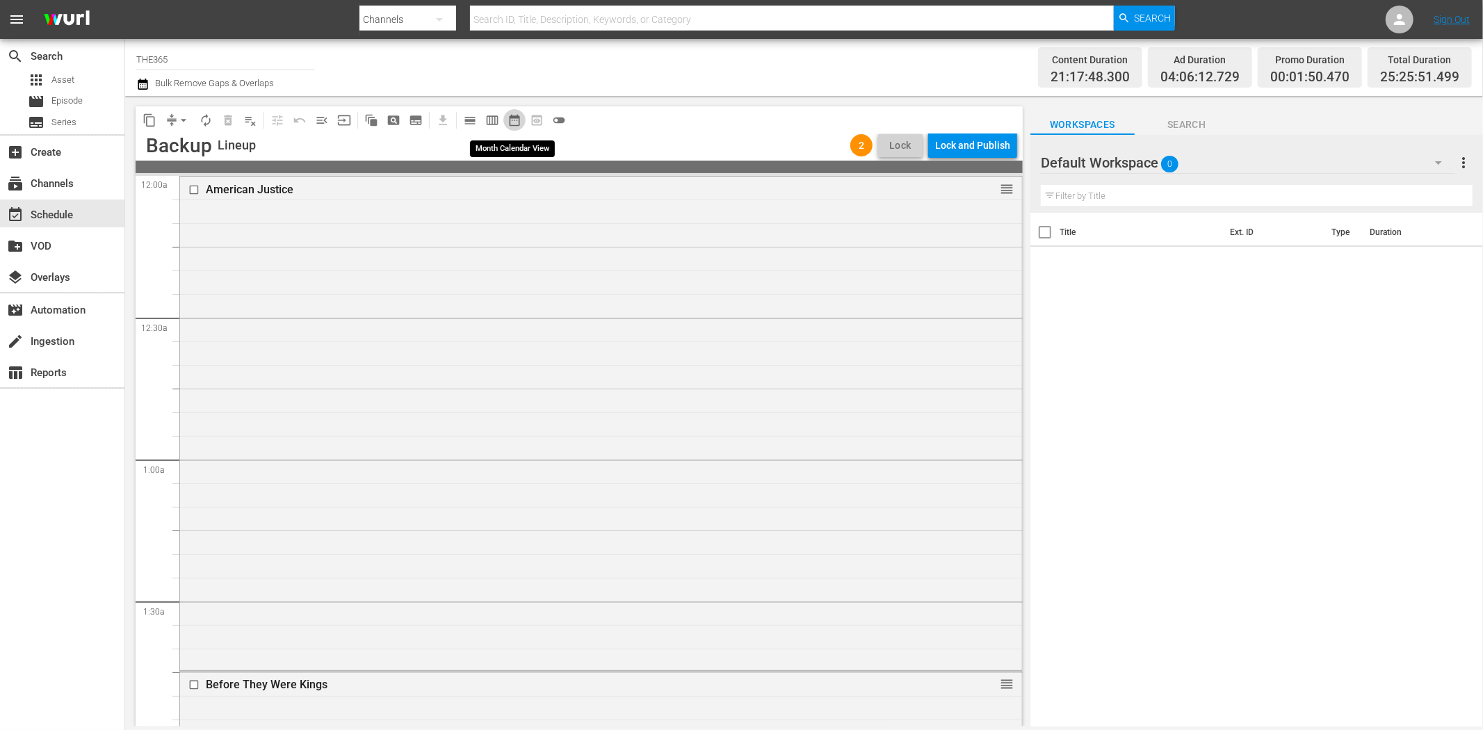
click at [510, 123] on span "date_range_outlined" at bounding box center [515, 120] width 14 height 14
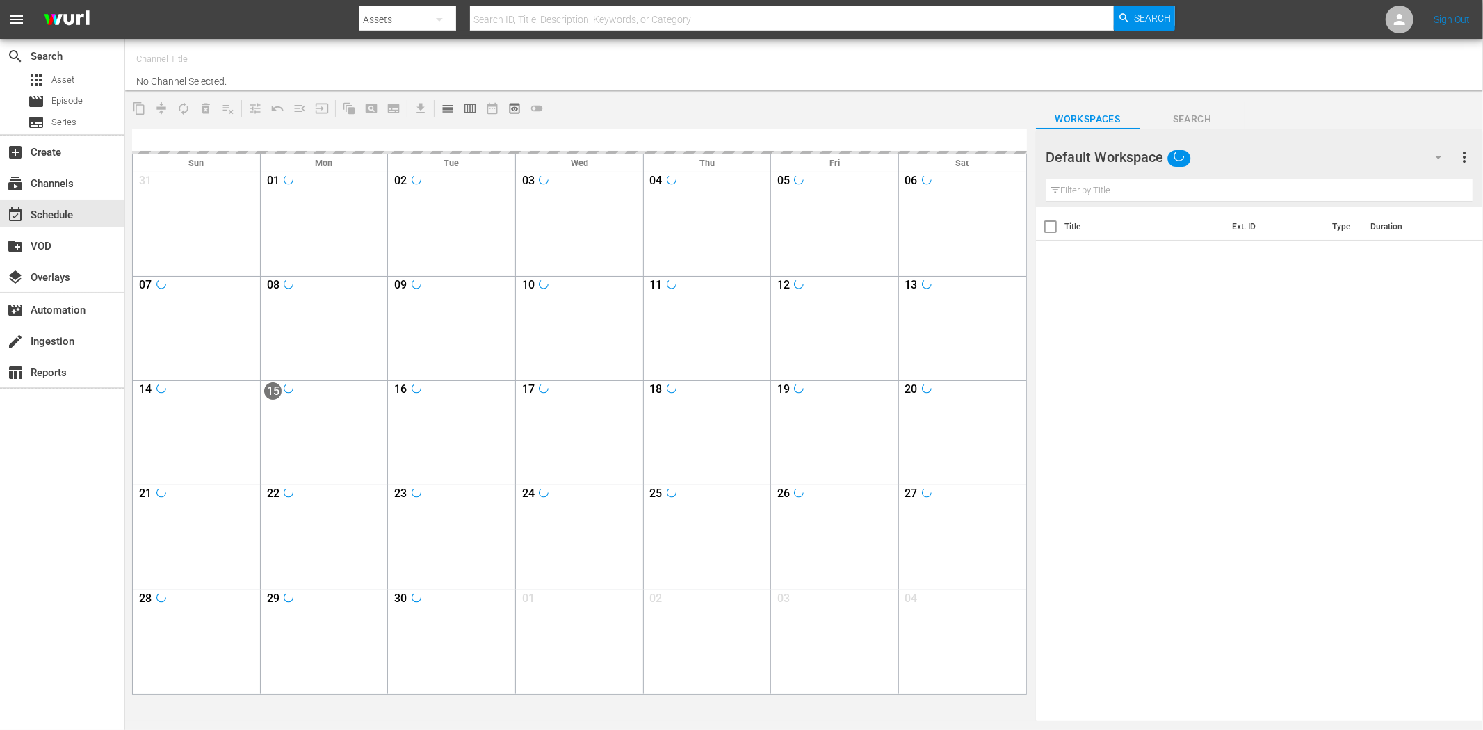
type input "THE365 (1804)"
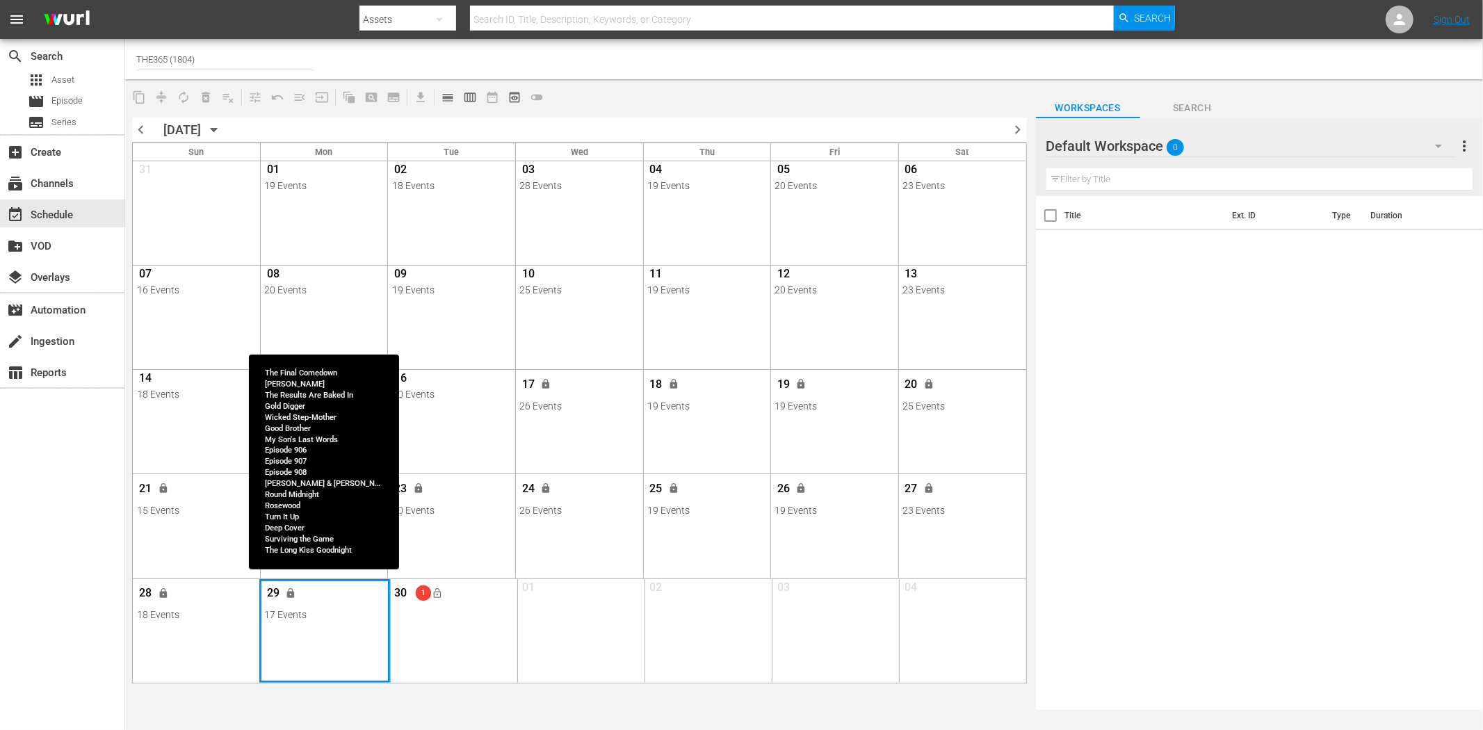
click at [356, 644] on div "Month View" at bounding box center [324, 631] width 131 height 104
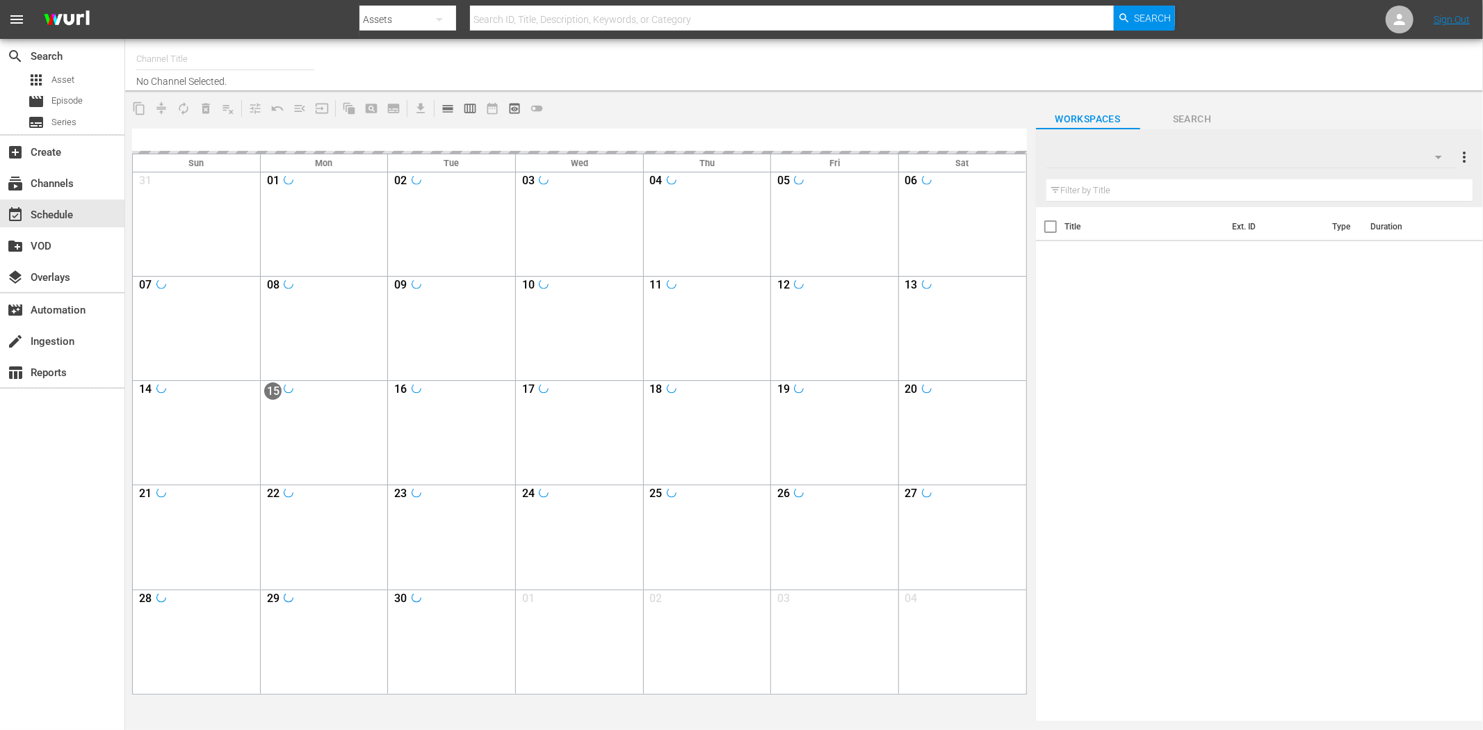
type input "THE365 (1804)"
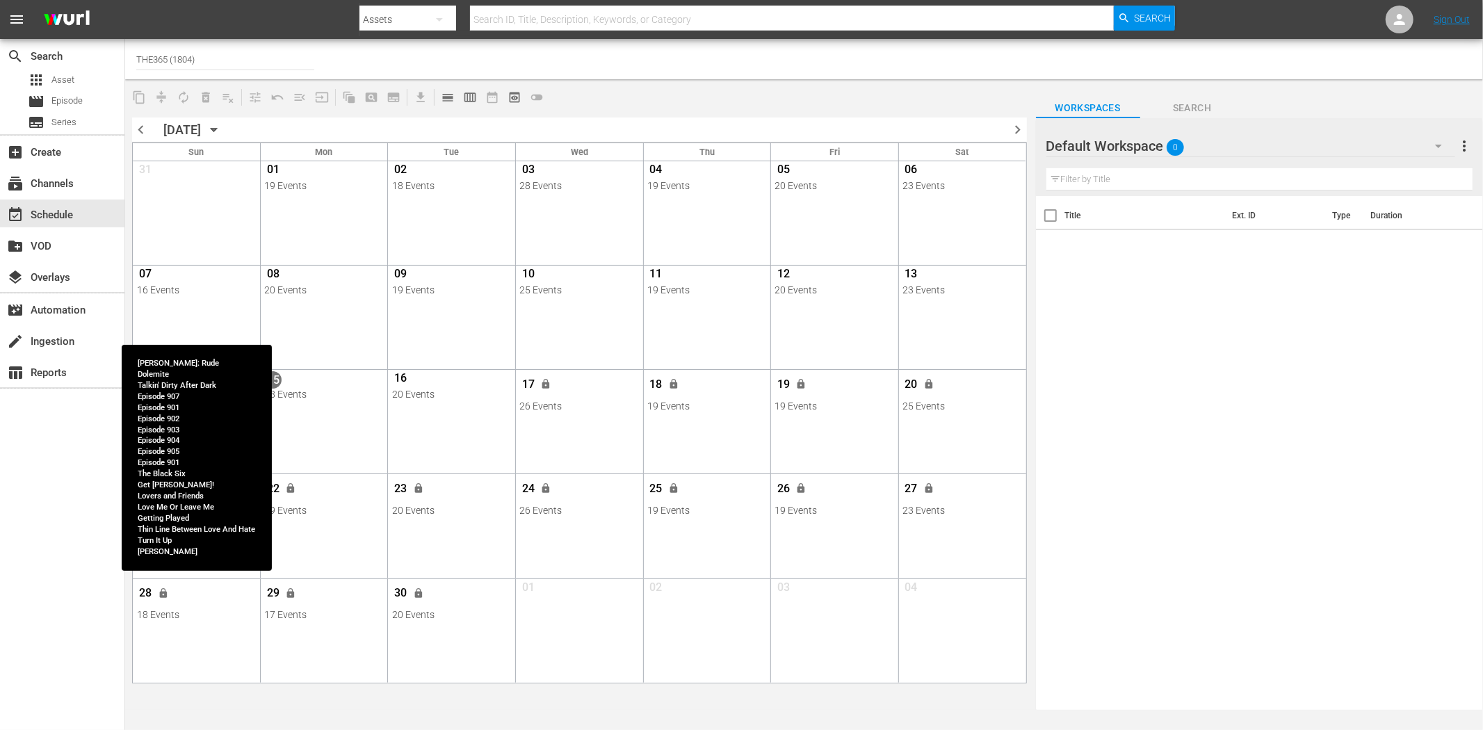
drag, startPoint x: 225, startPoint y: 602, endPoint x: 232, endPoint y: 589, distance: 14.9
click at [225, 601] on div "28 lock" at bounding box center [196, 595] width 119 height 29
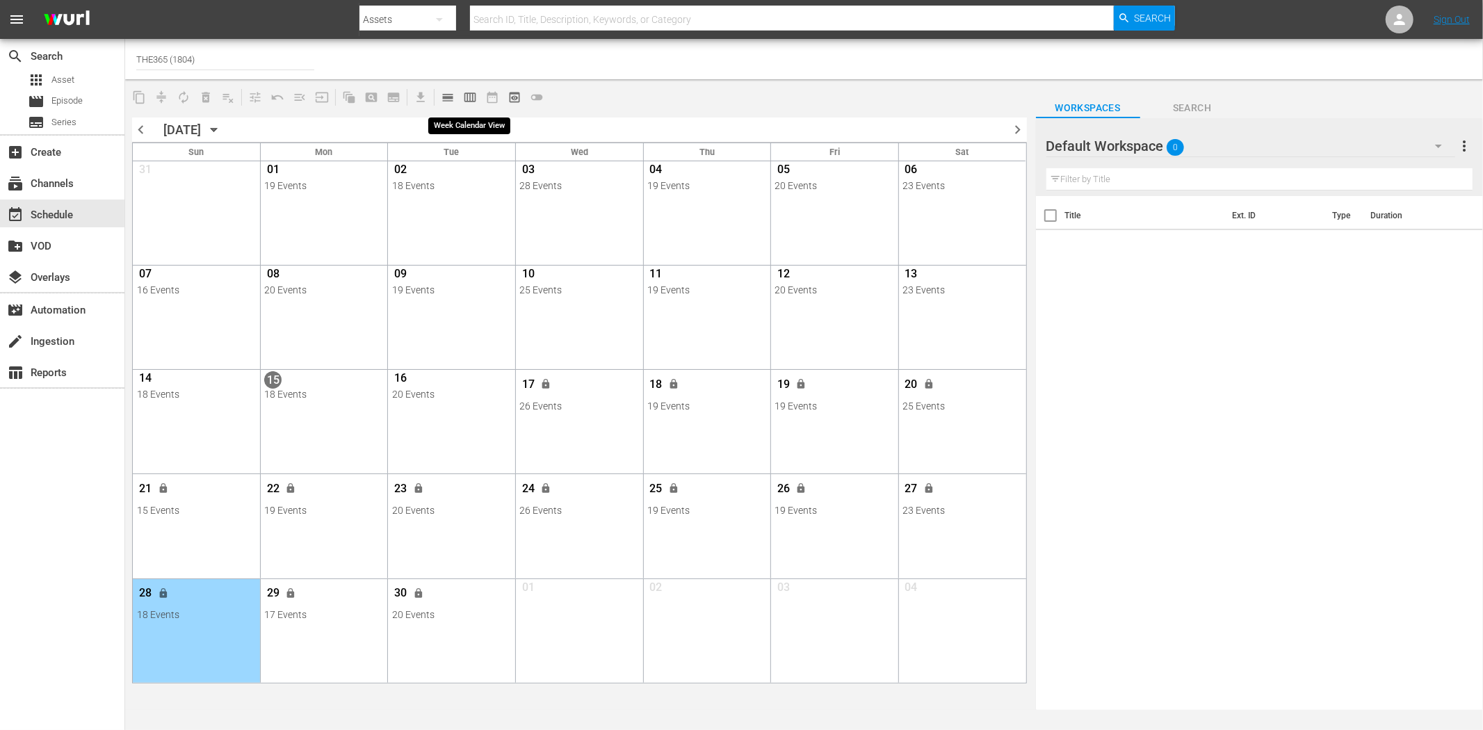
click at [475, 99] on span "calendar_view_week_outlined" at bounding box center [470, 97] width 14 height 14
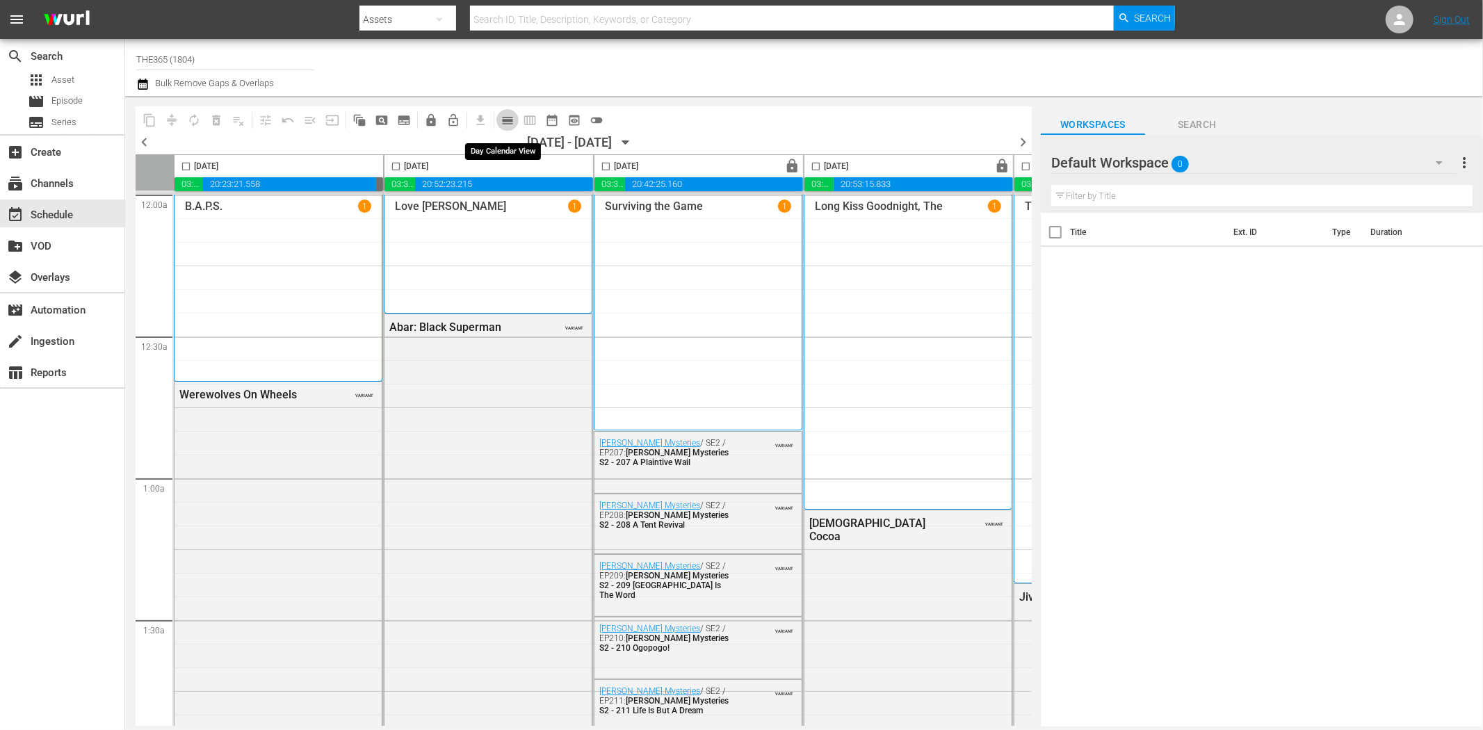
click at [505, 117] on span "calendar_view_day_outlined" at bounding box center [508, 120] width 14 height 14
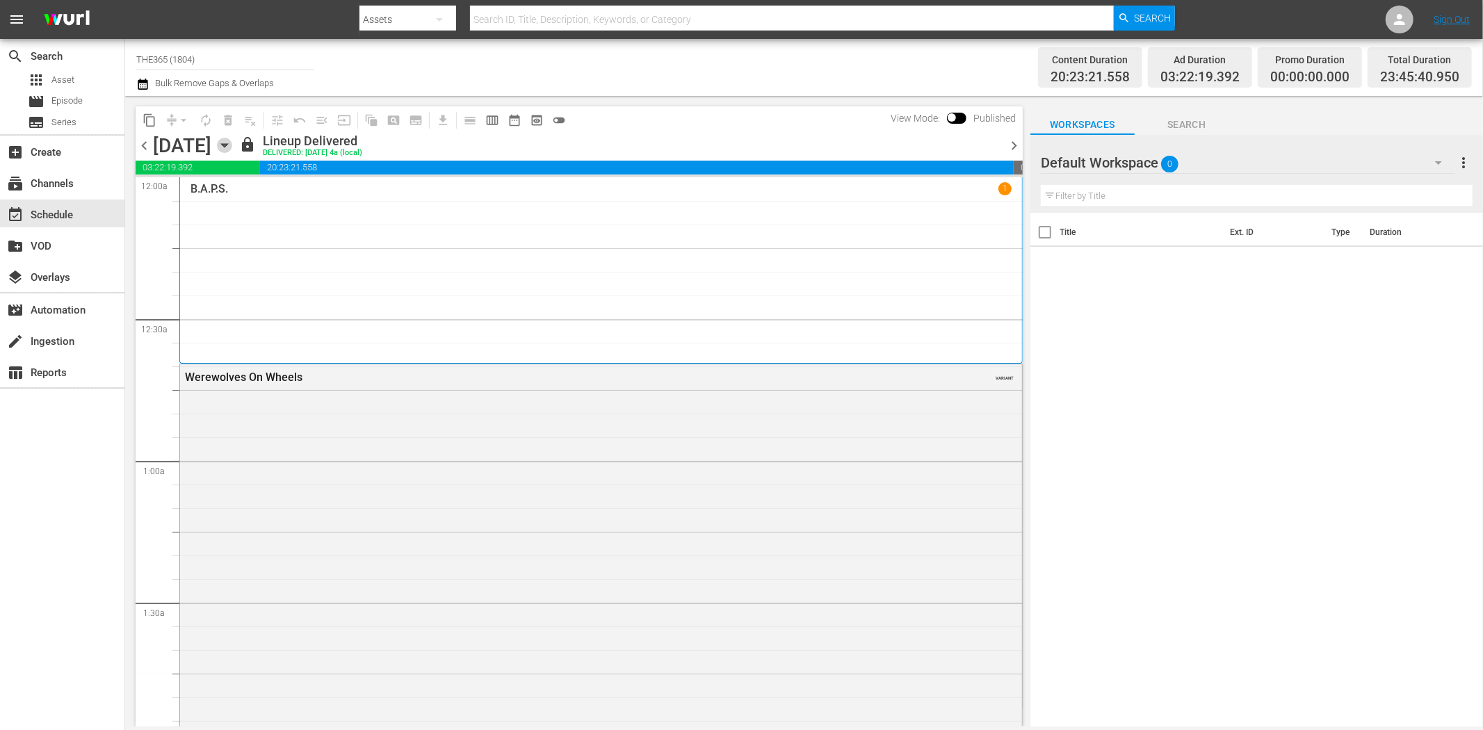
click at [227, 144] on icon "button" at bounding box center [224, 145] width 6 height 3
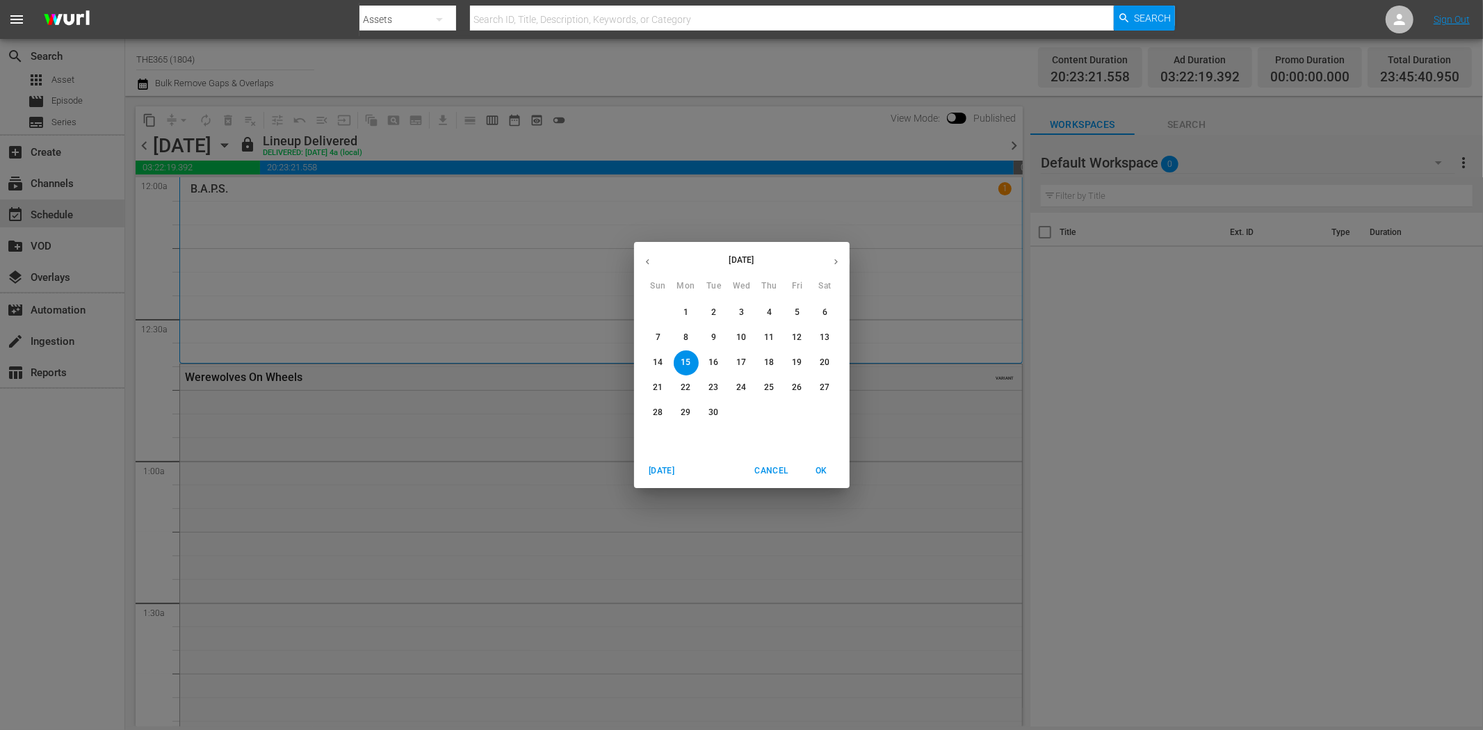
click at [658, 407] on p "28" at bounding box center [658, 413] width 10 height 12
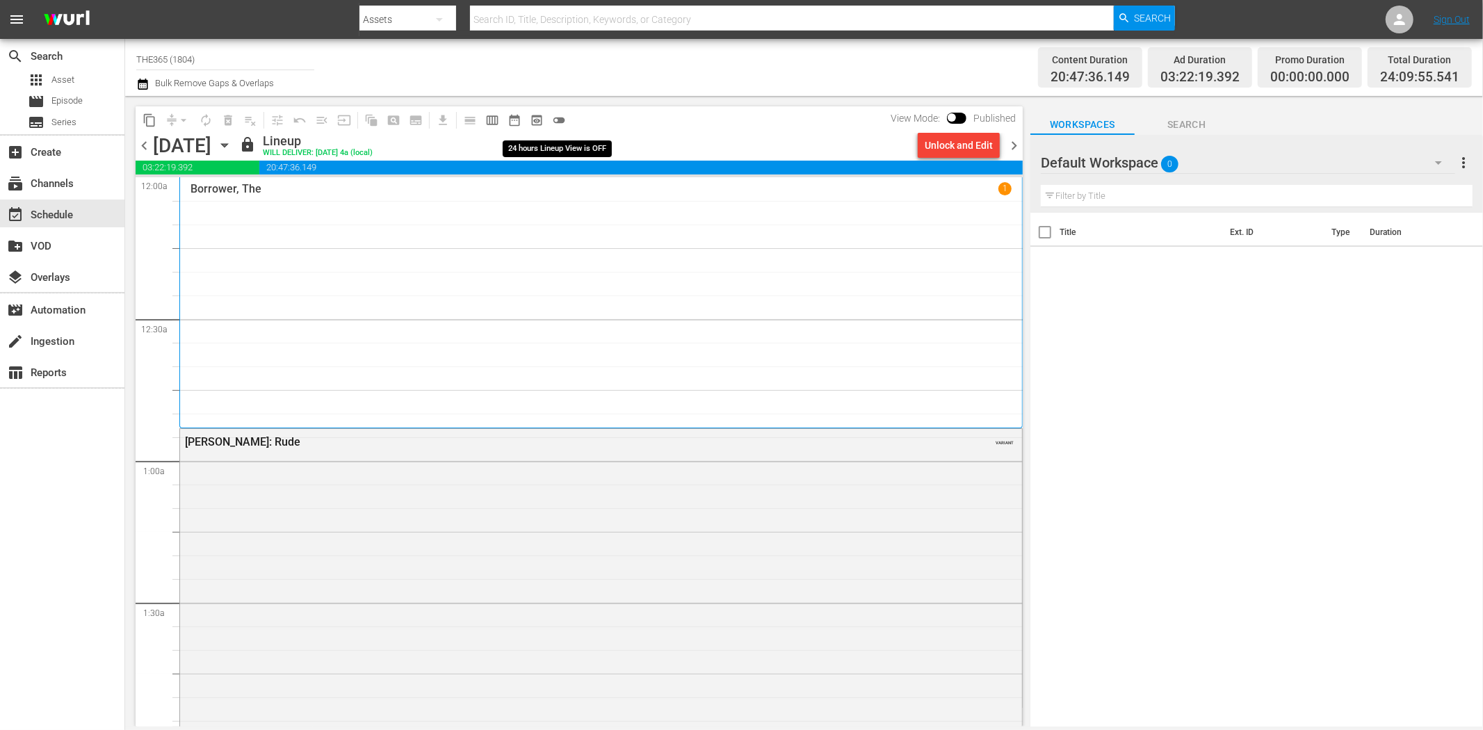
click at [557, 119] on span "toggle_off" at bounding box center [559, 120] width 14 height 14
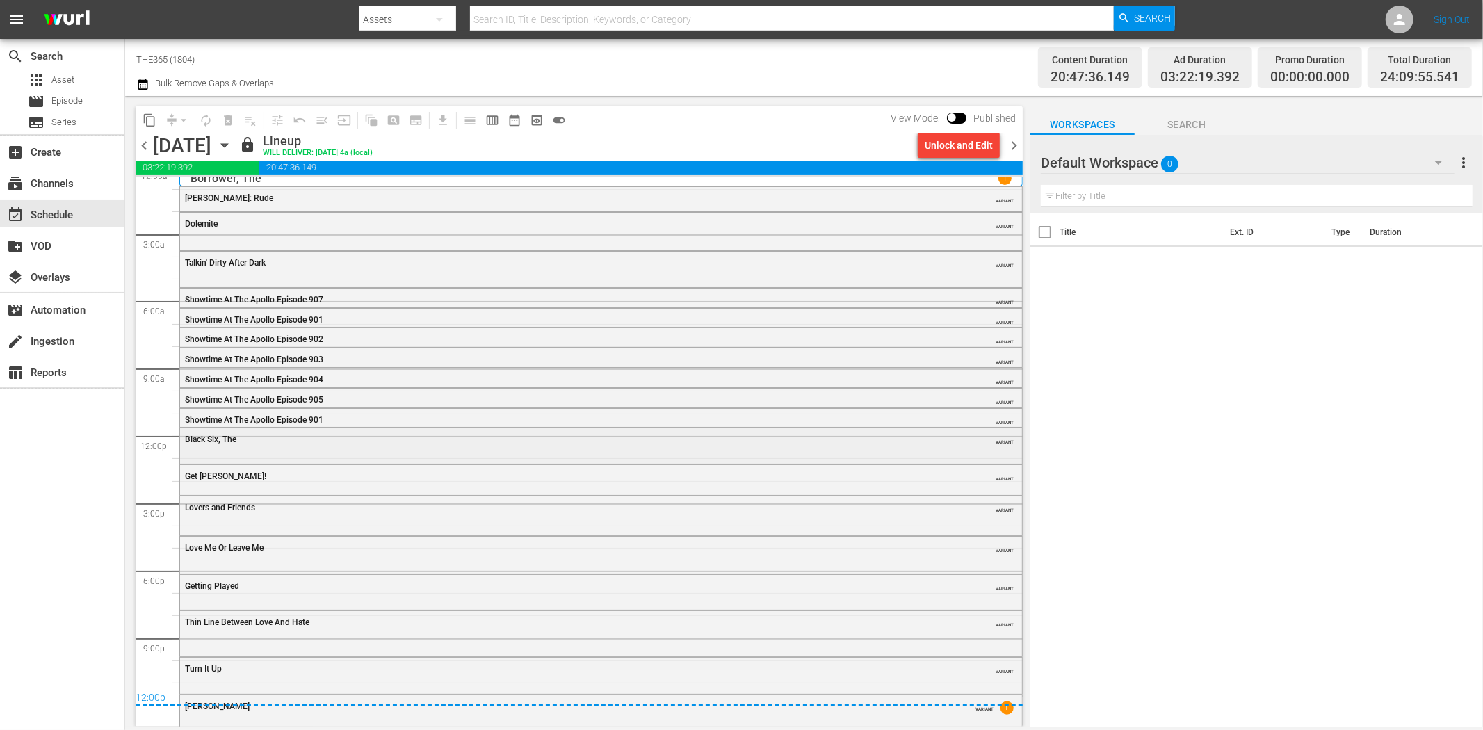
scroll to position [13, 0]
click at [1018, 147] on span "chevron_right" at bounding box center [1013, 145] width 17 height 17
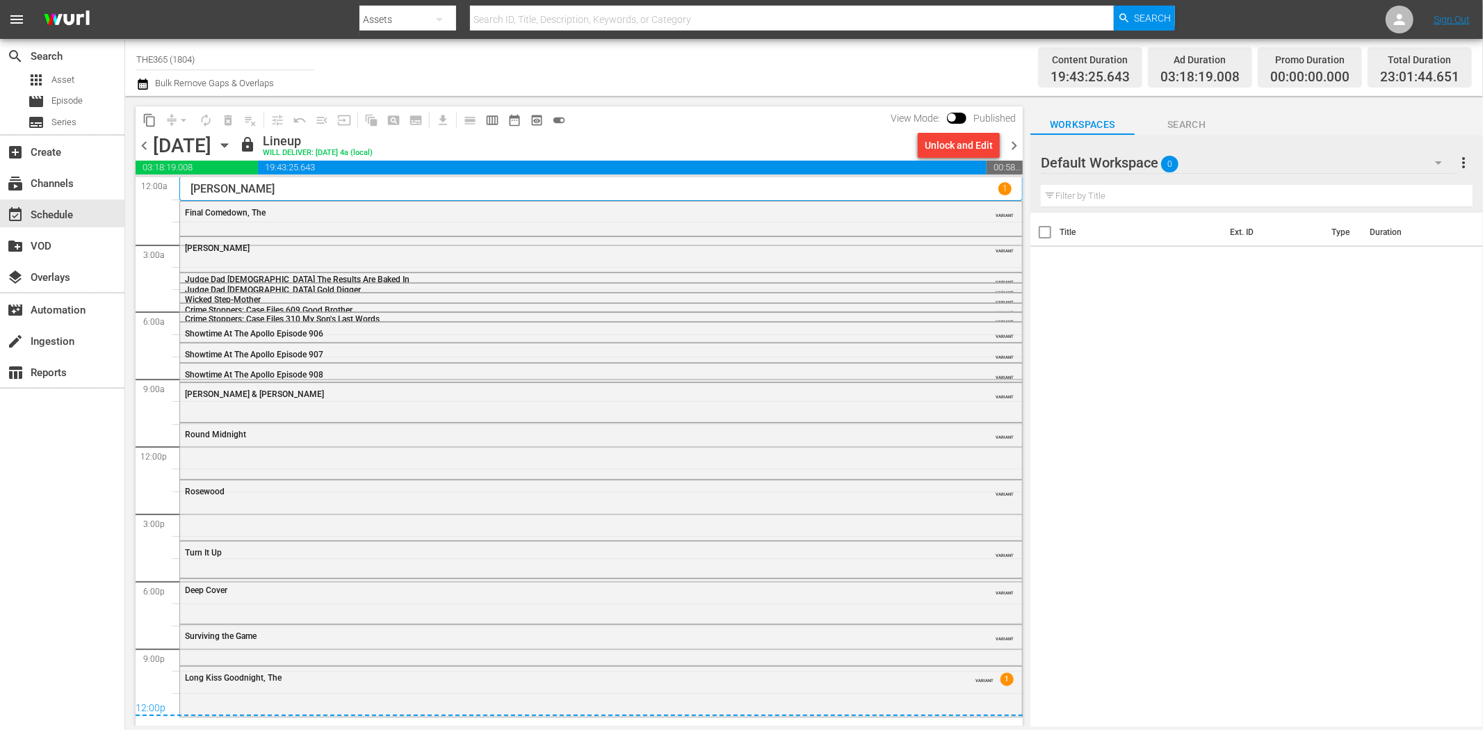
click at [1016, 143] on span "chevron_right" at bounding box center [1013, 145] width 17 height 17
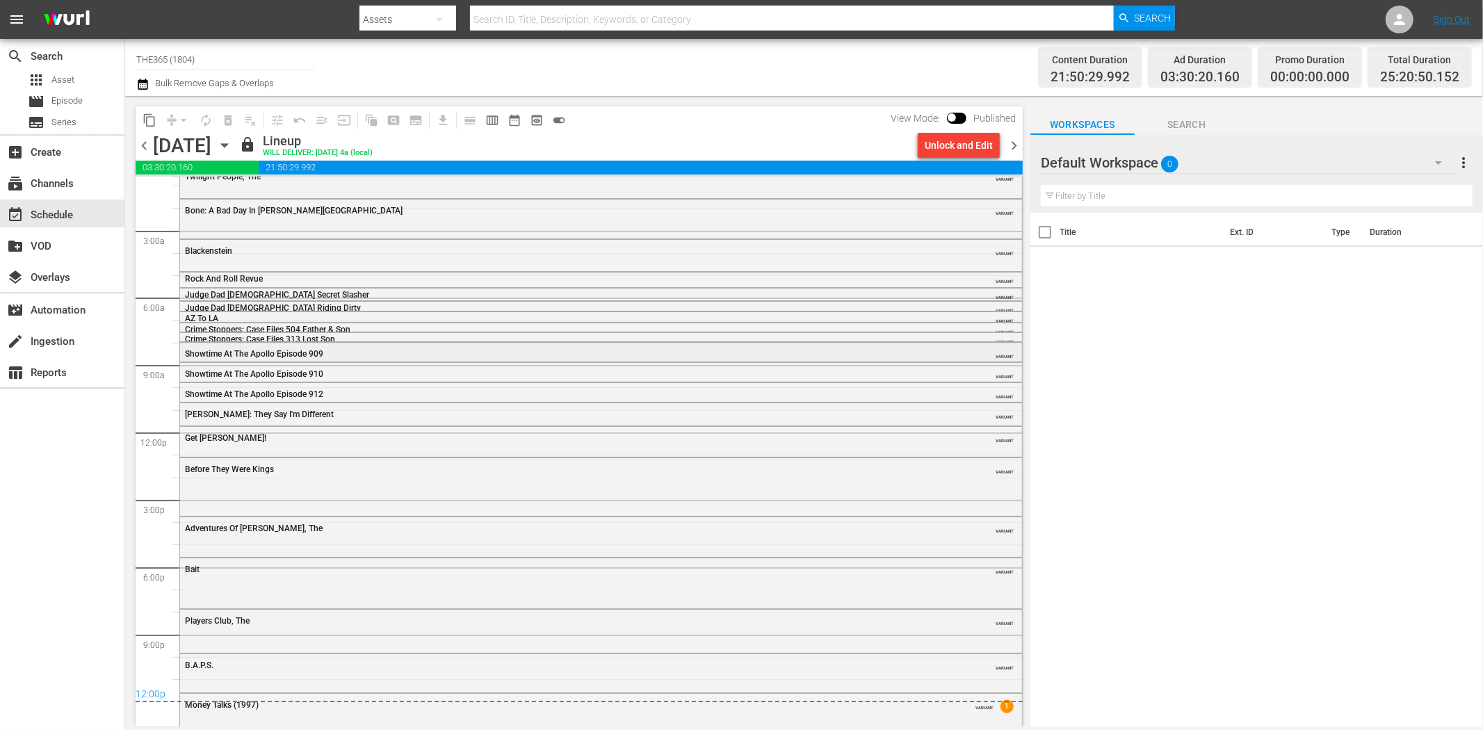
scroll to position [22, 0]
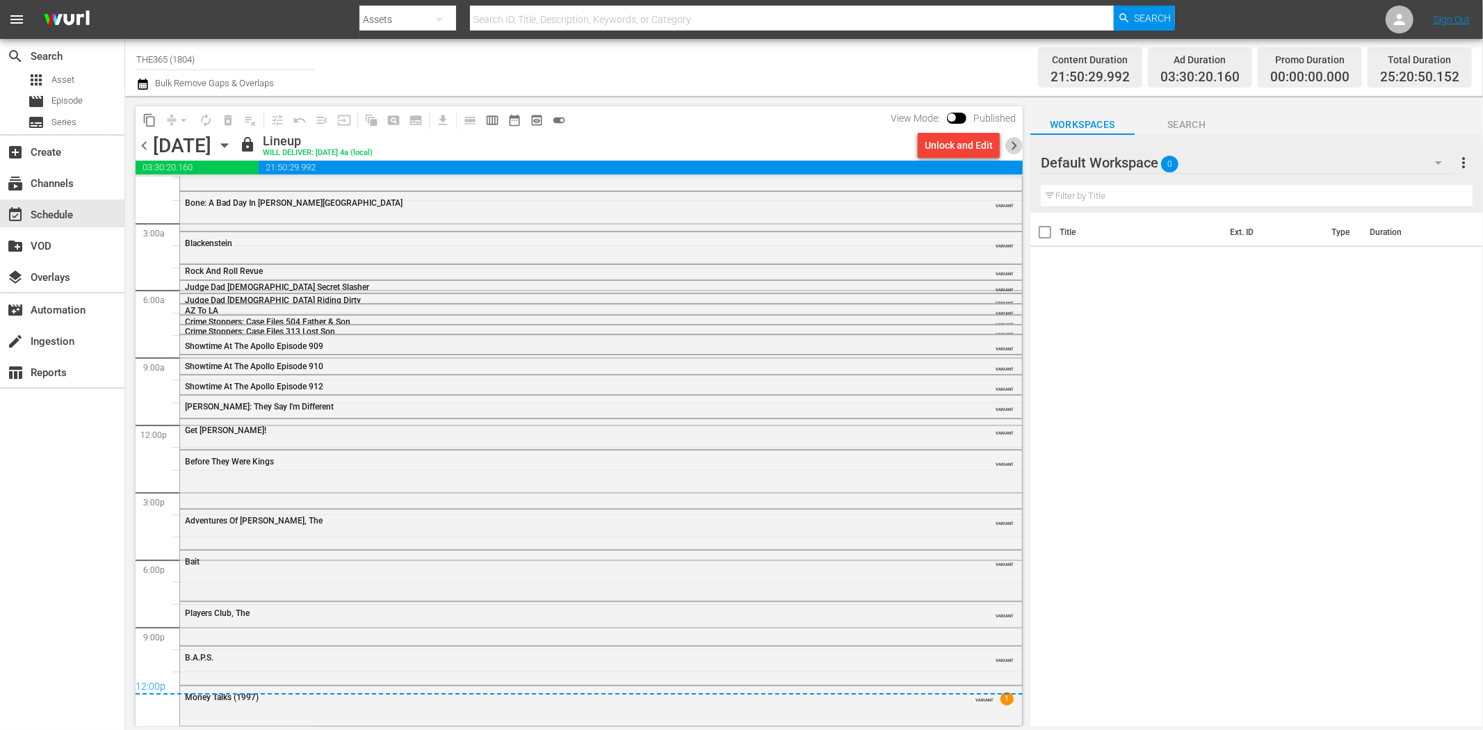
click at [1016, 146] on span "chevron_right" at bounding box center [1013, 145] width 17 height 17
